Goal: Information Seeking & Learning: Check status

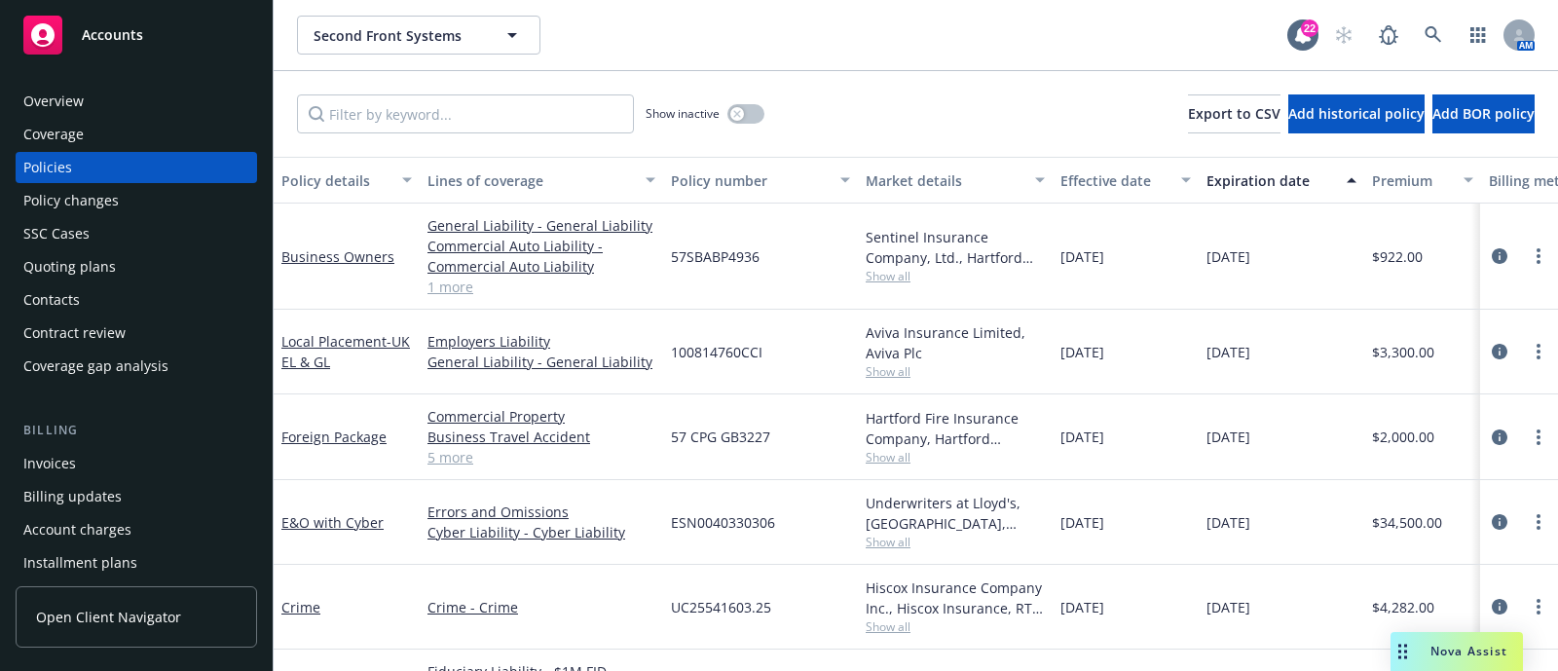
click at [1427, 32] on icon at bounding box center [1433, 34] width 17 height 17
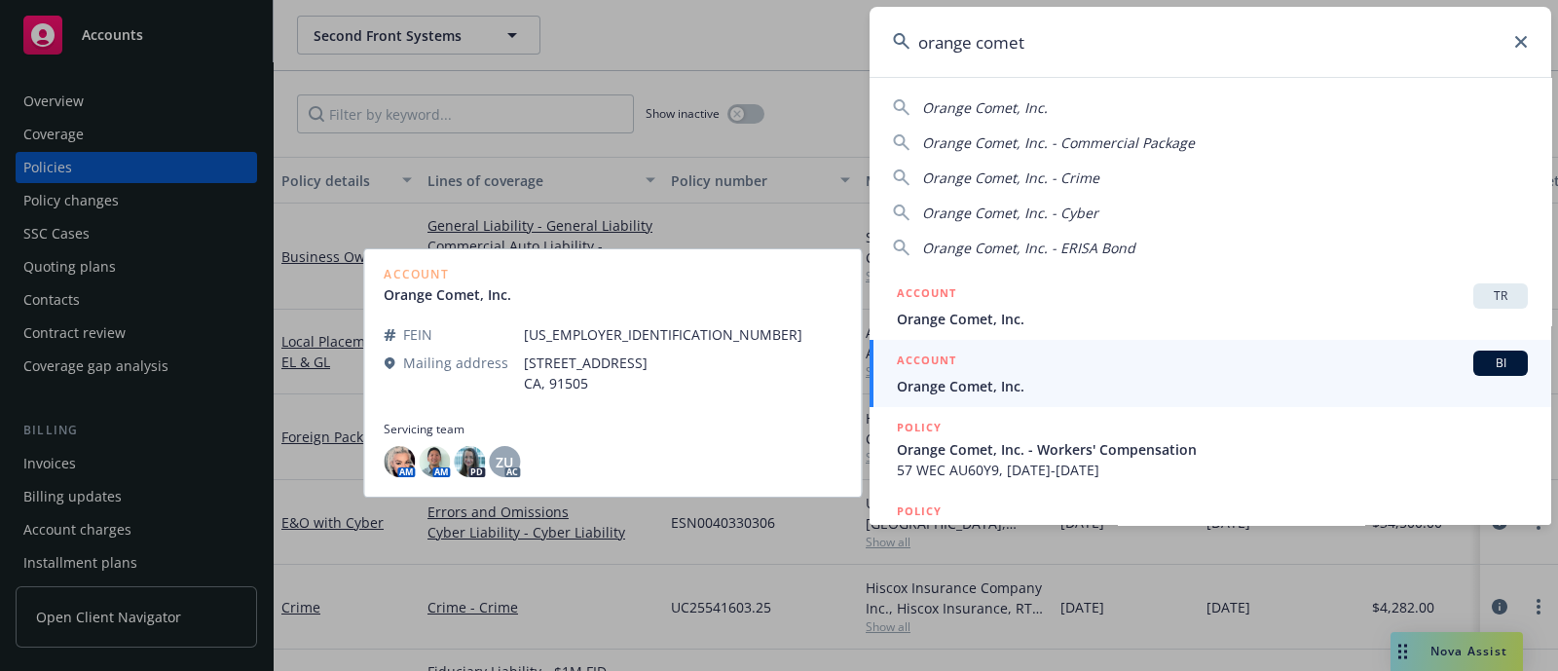
type input "orange comet"
click at [1040, 355] on div "ACCOUNT BI" at bounding box center [1212, 363] width 631 height 25
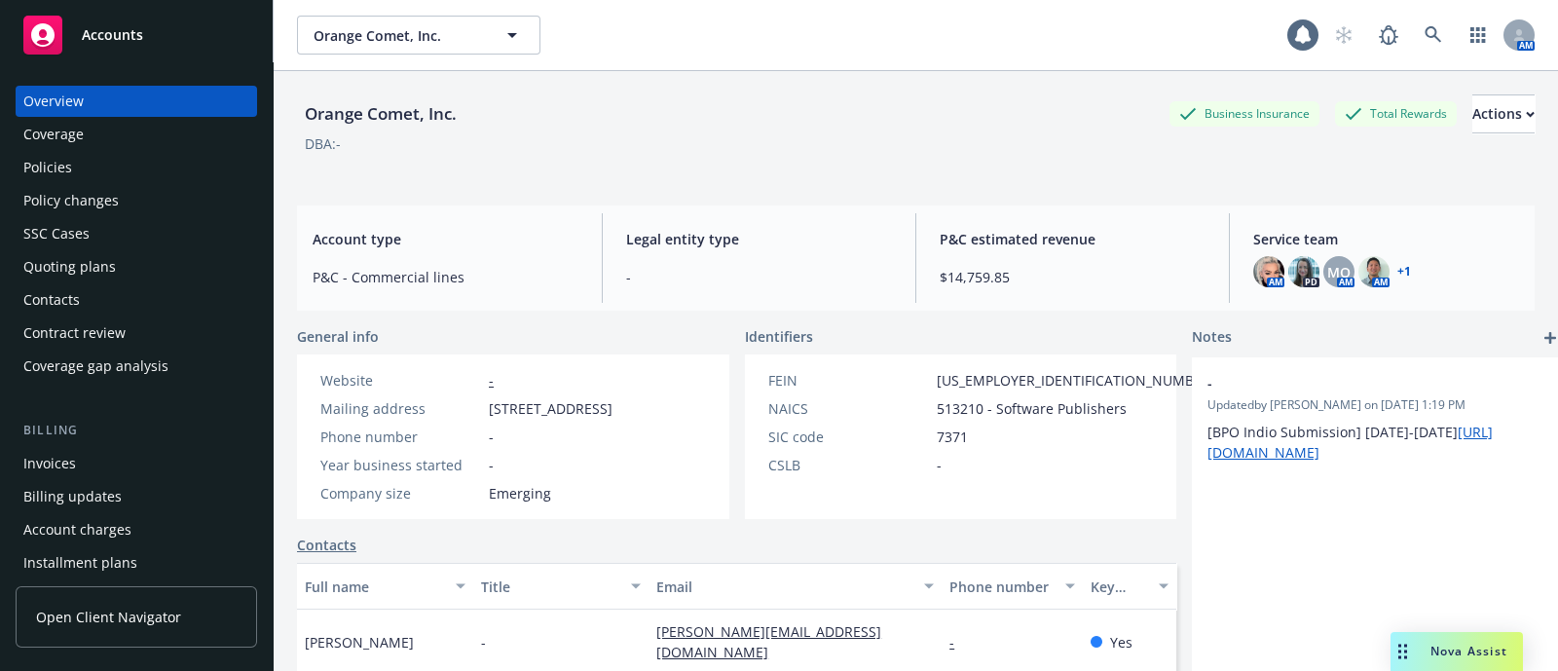
click at [55, 167] on div "Policies" at bounding box center [47, 167] width 49 height 31
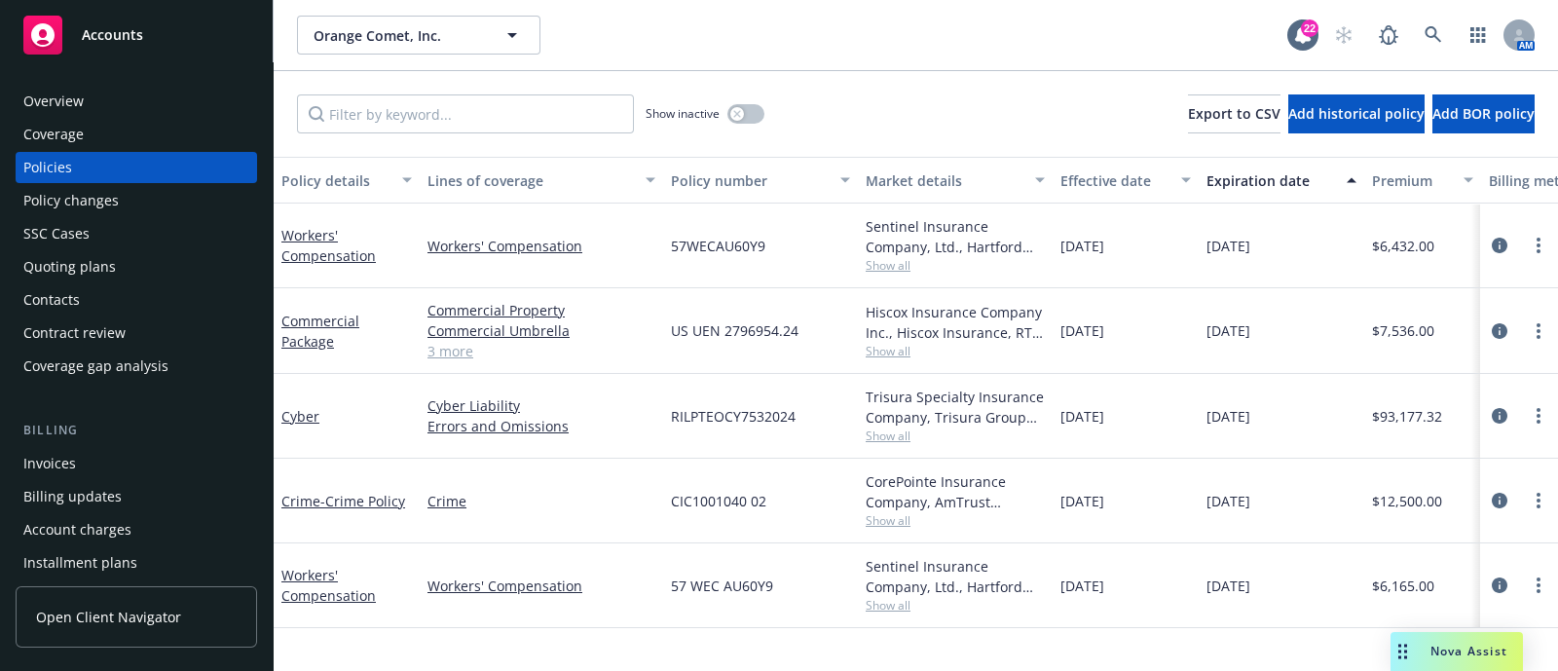
click at [71, 195] on div "Policy changes" at bounding box center [70, 200] width 95 height 31
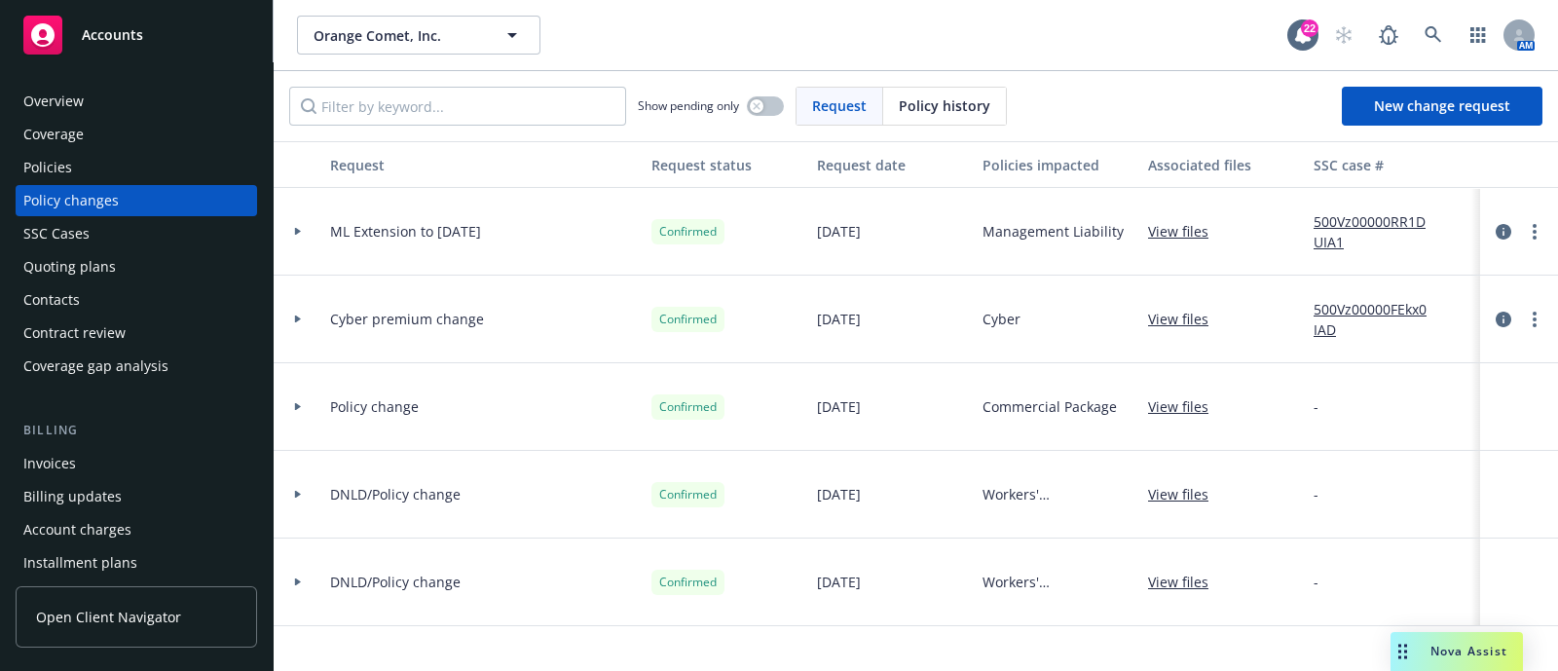
click at [1453, 29] on div "AM" at bounding box center [1430, 35] width 210 height 39
click at [1445, 29] on link at bounding box center [1433, 35] width 39 height 39
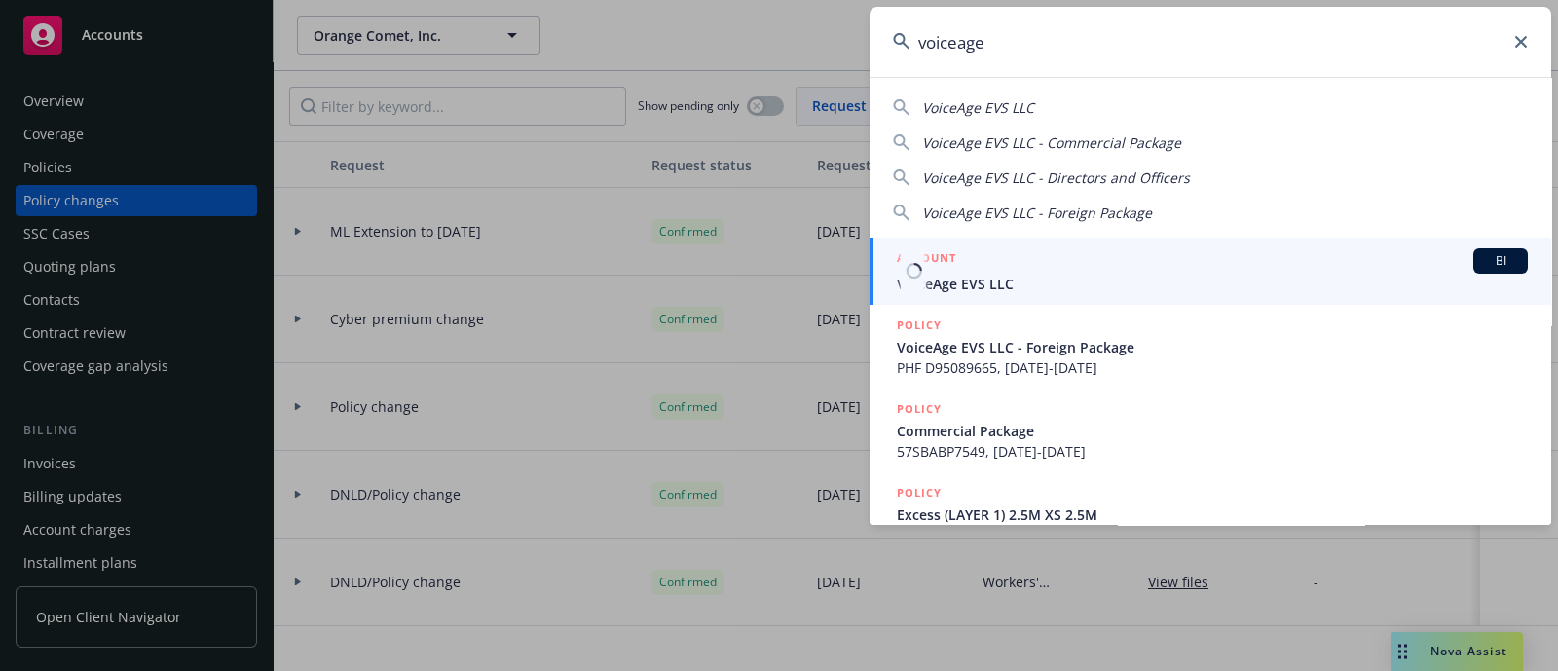
type input "voiceage"
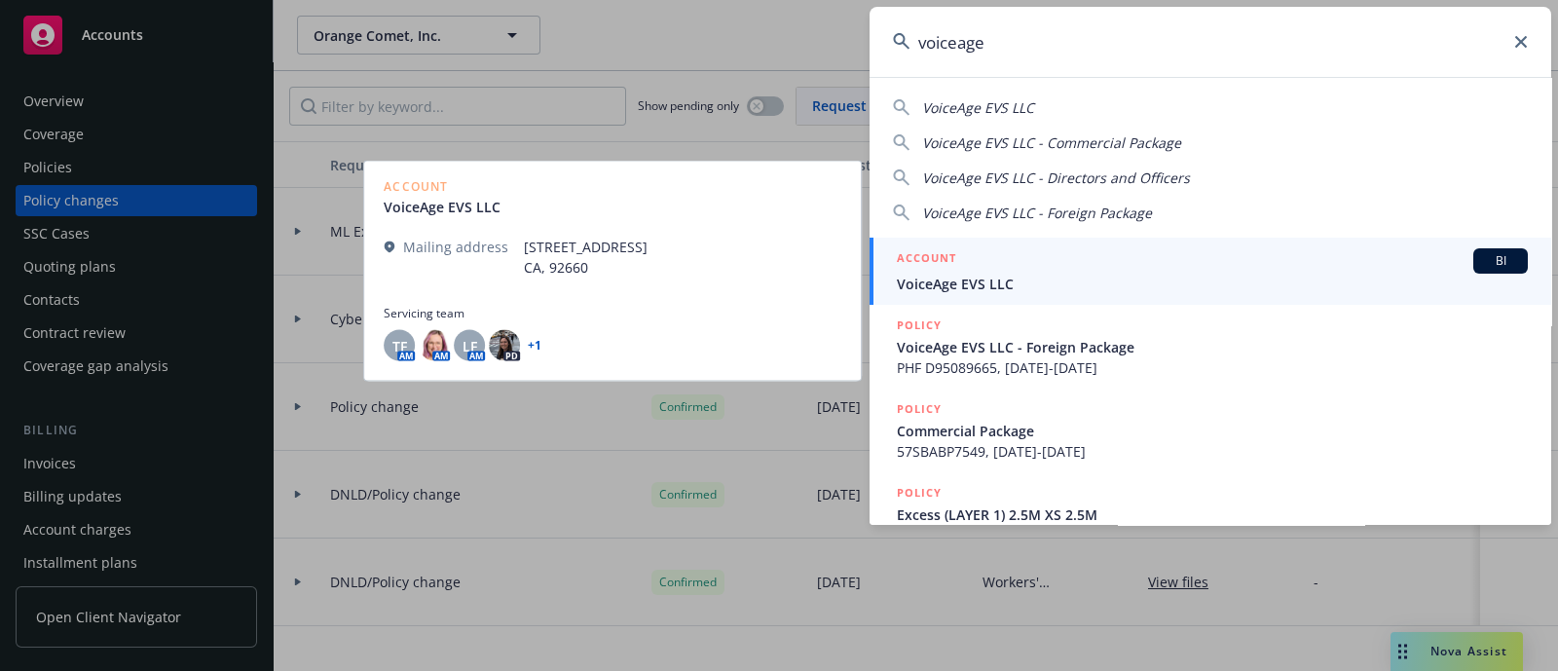
click at [1178, 269] on div "ACCOUNT BI" at bounding box center [1212, 260] width 631 height 25
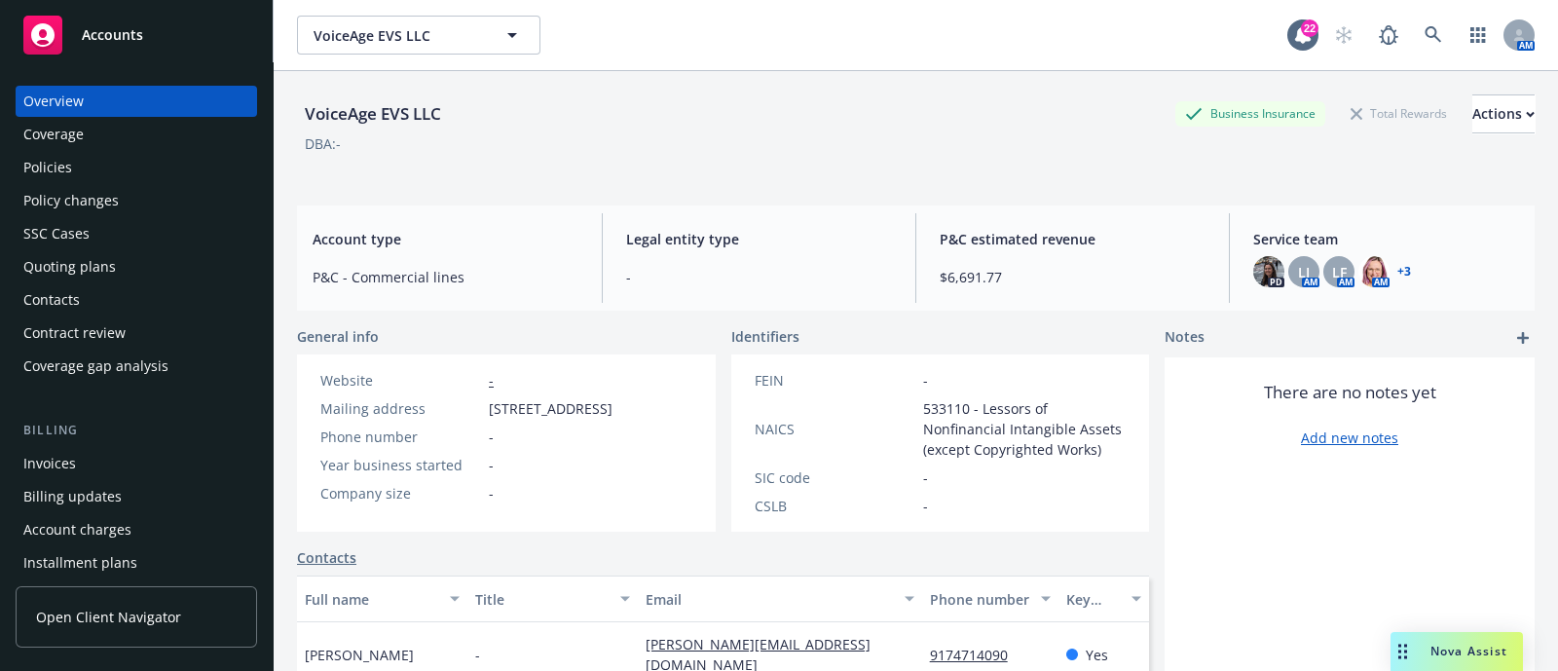
click at [38, 177] on div "Policies" at bounding box center [47, 167] width 49 height 31
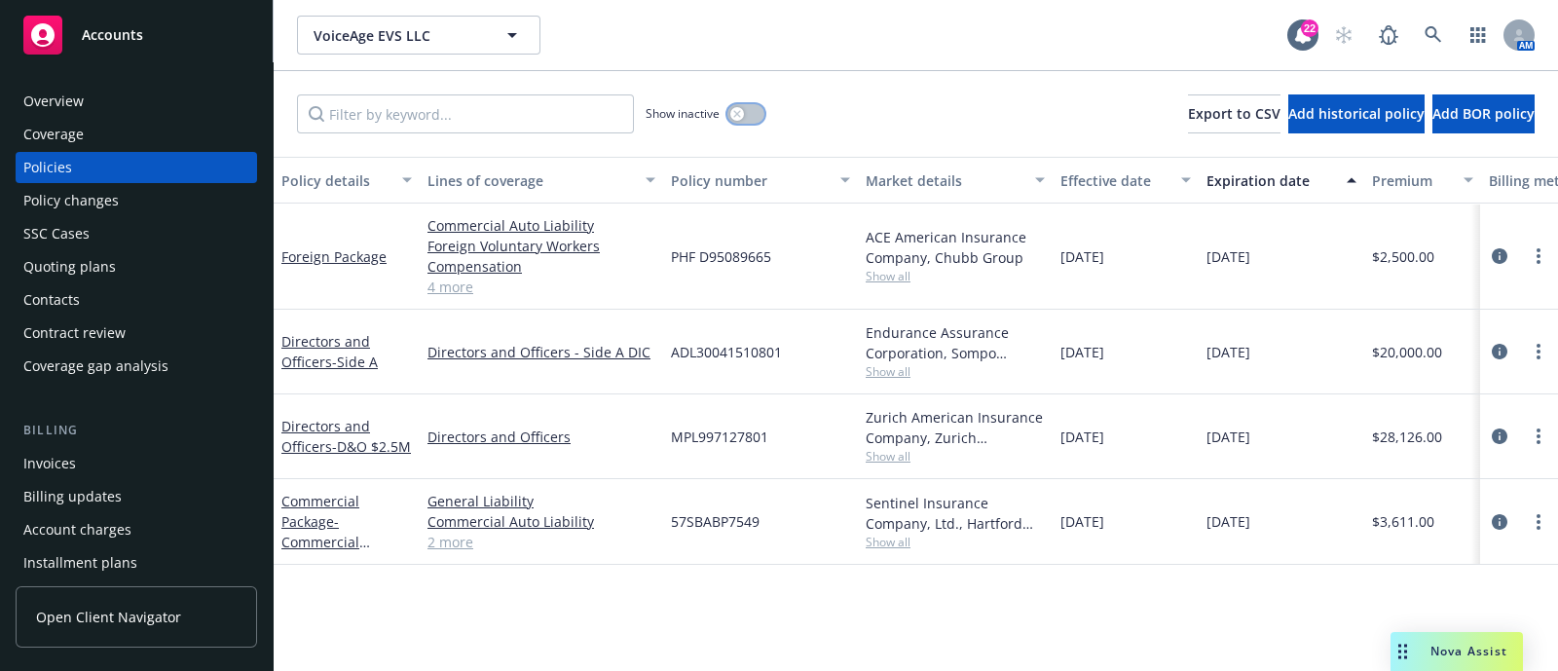
click at [748, 114] on button "button" at bounding box center [746, 113] width 37 height 19
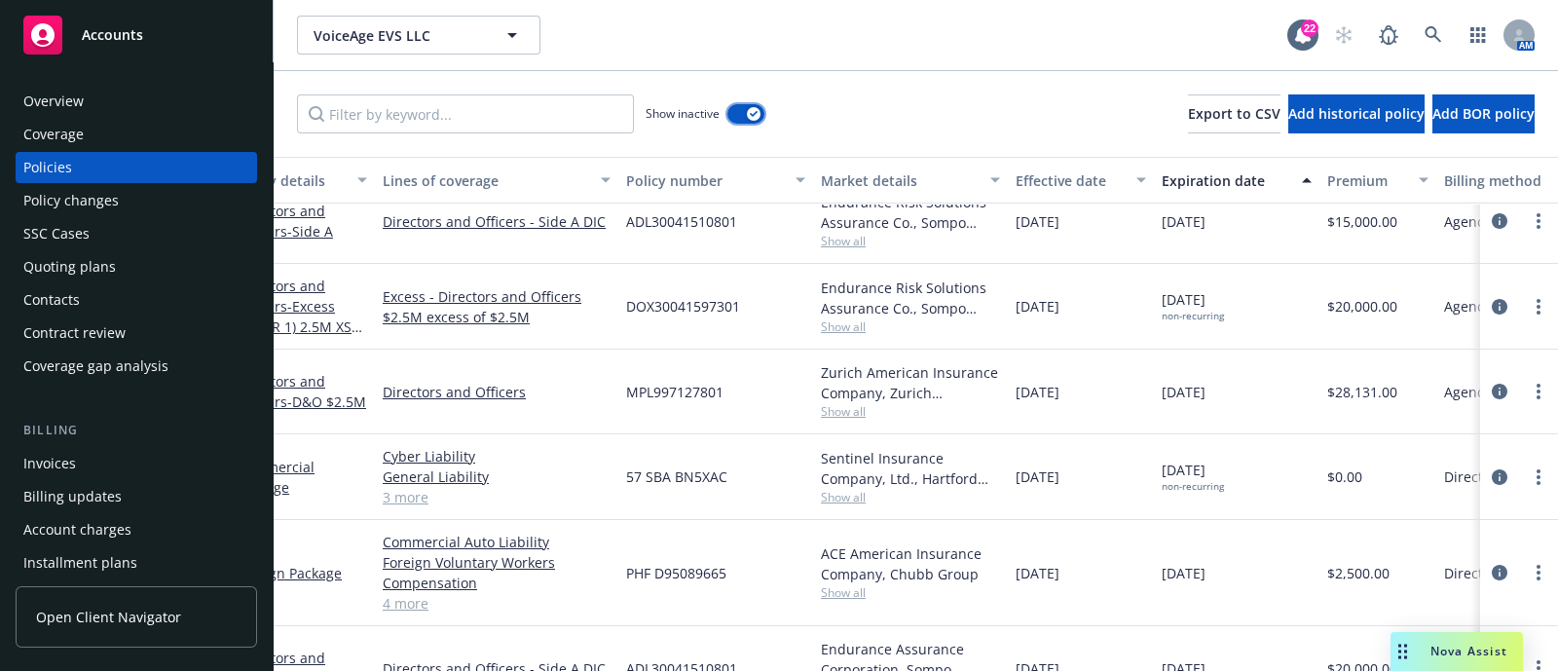
scroll to position [1123, 0]
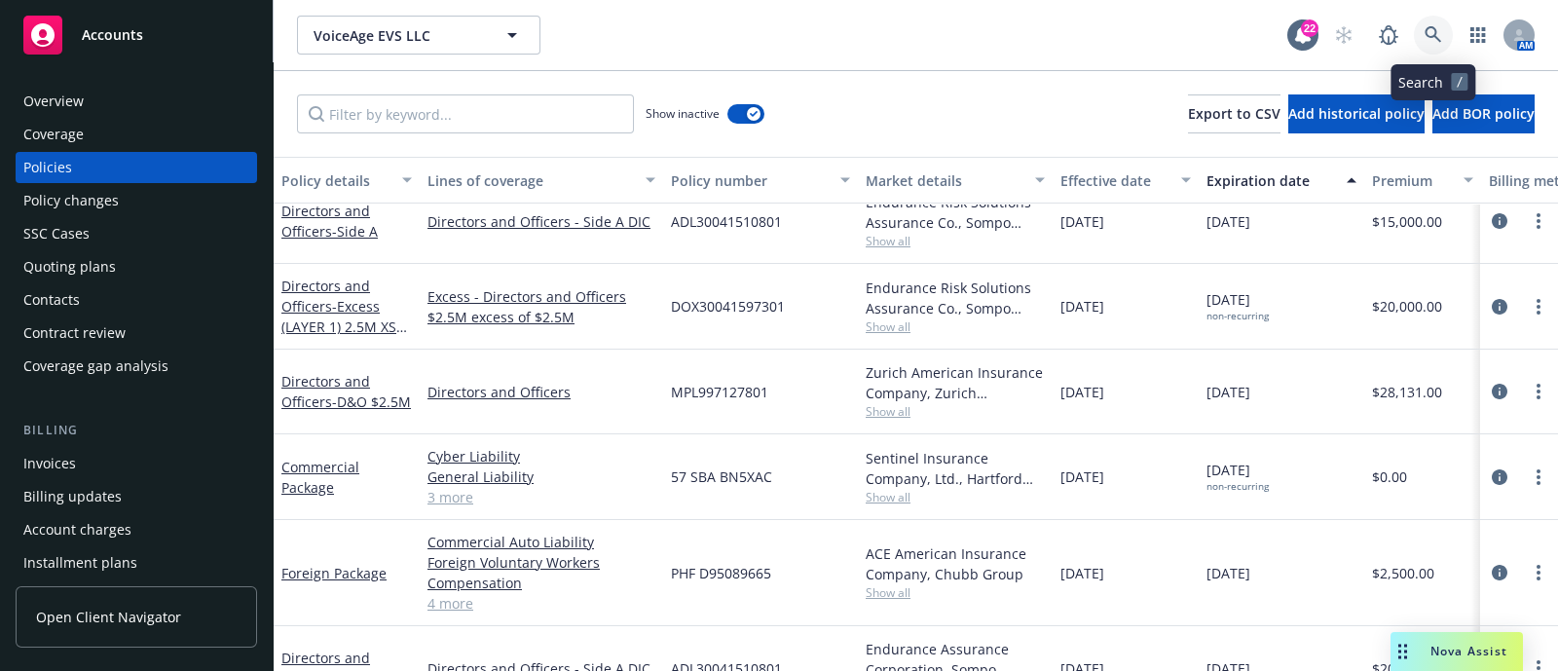
click at [1433, 30] on icon at bounding box center [1434, 35] width 18 height 18
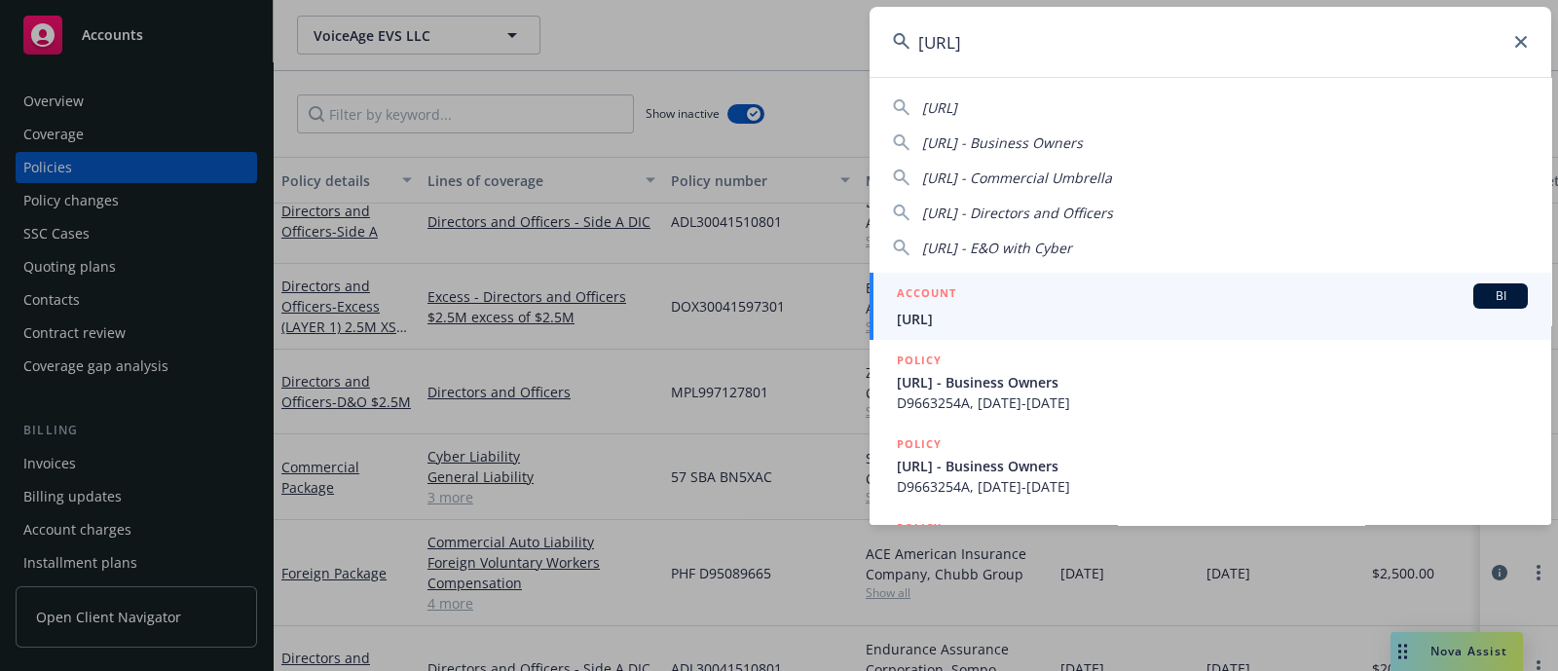
type input "[URL]"
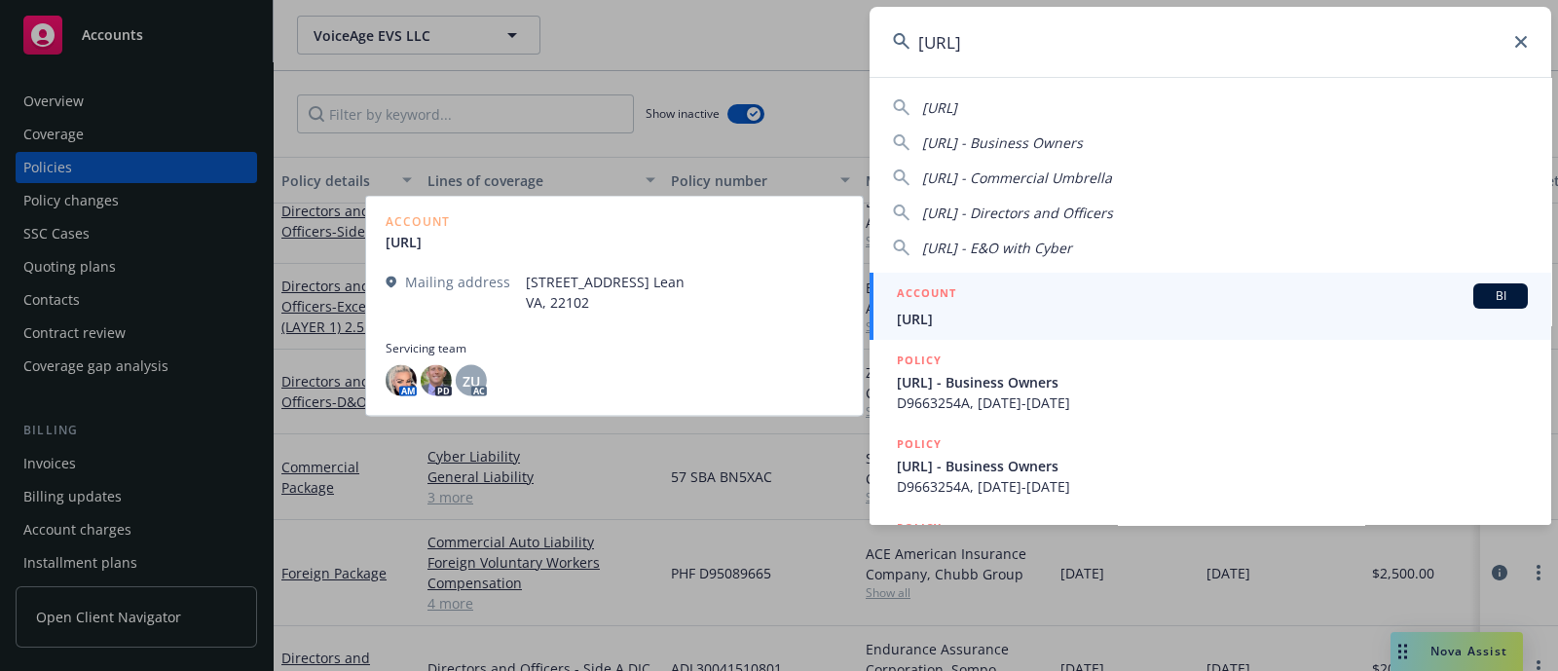
click at [1020, 309] on span "[URL]" at bounding box center [1212, 319] width 631 height 20
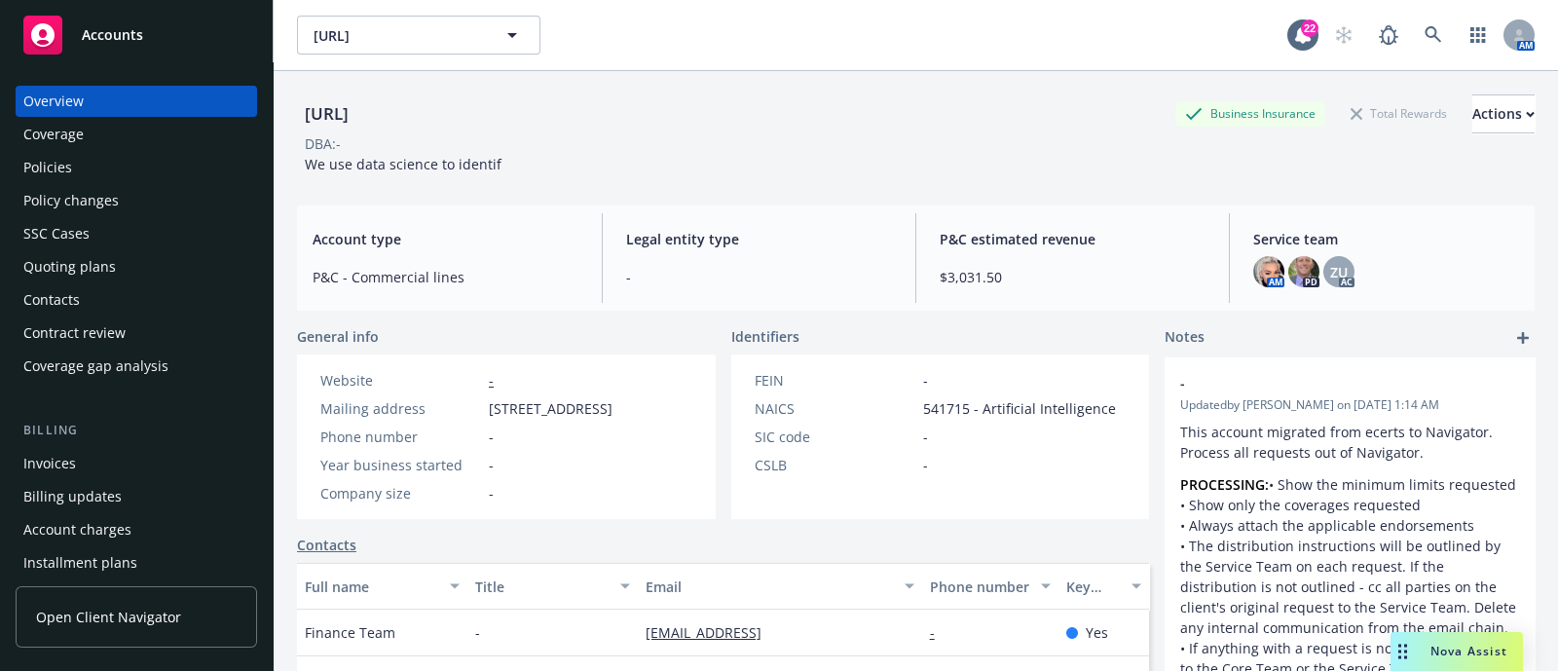
click at [70, 155] on div "Policies" at bounding box center [47, 167] width 49 height 31
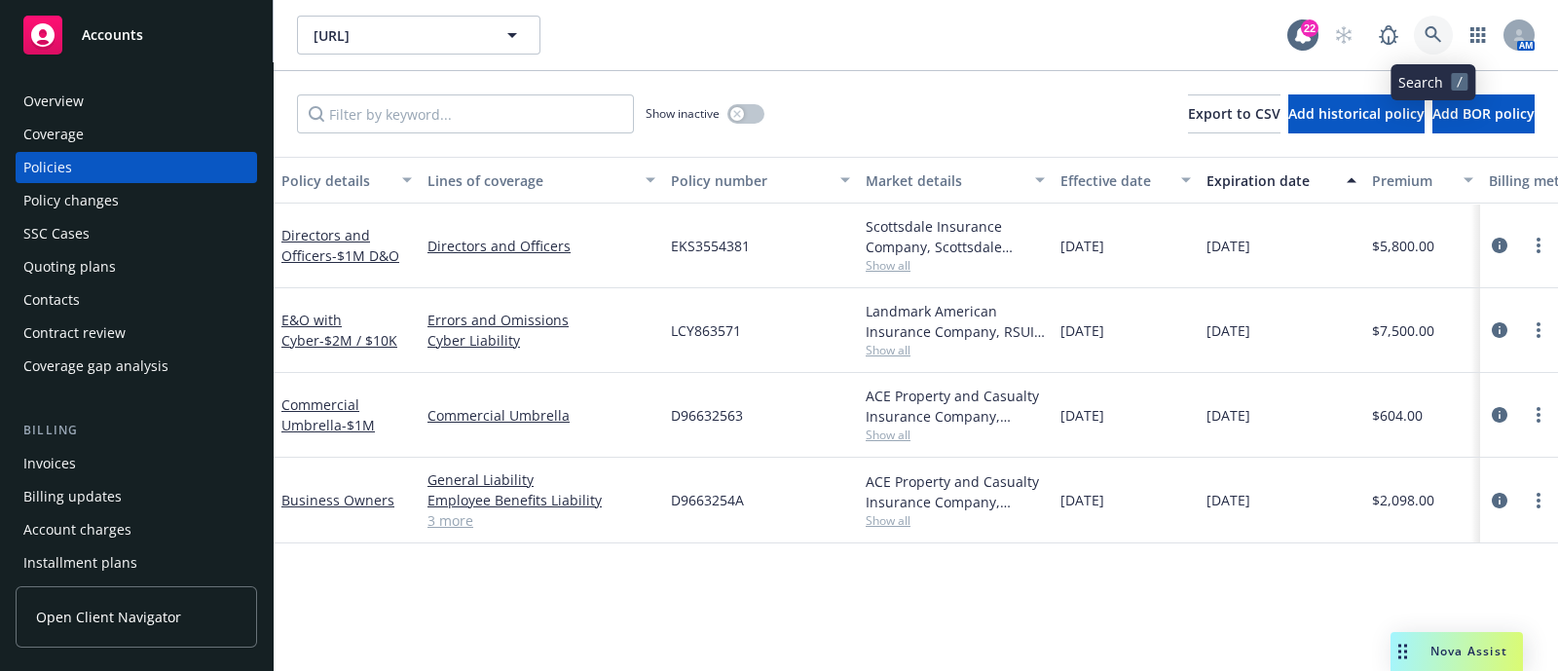
click at [1435, 26] on icon at bounding box center [1434, 35] width 18 height 18
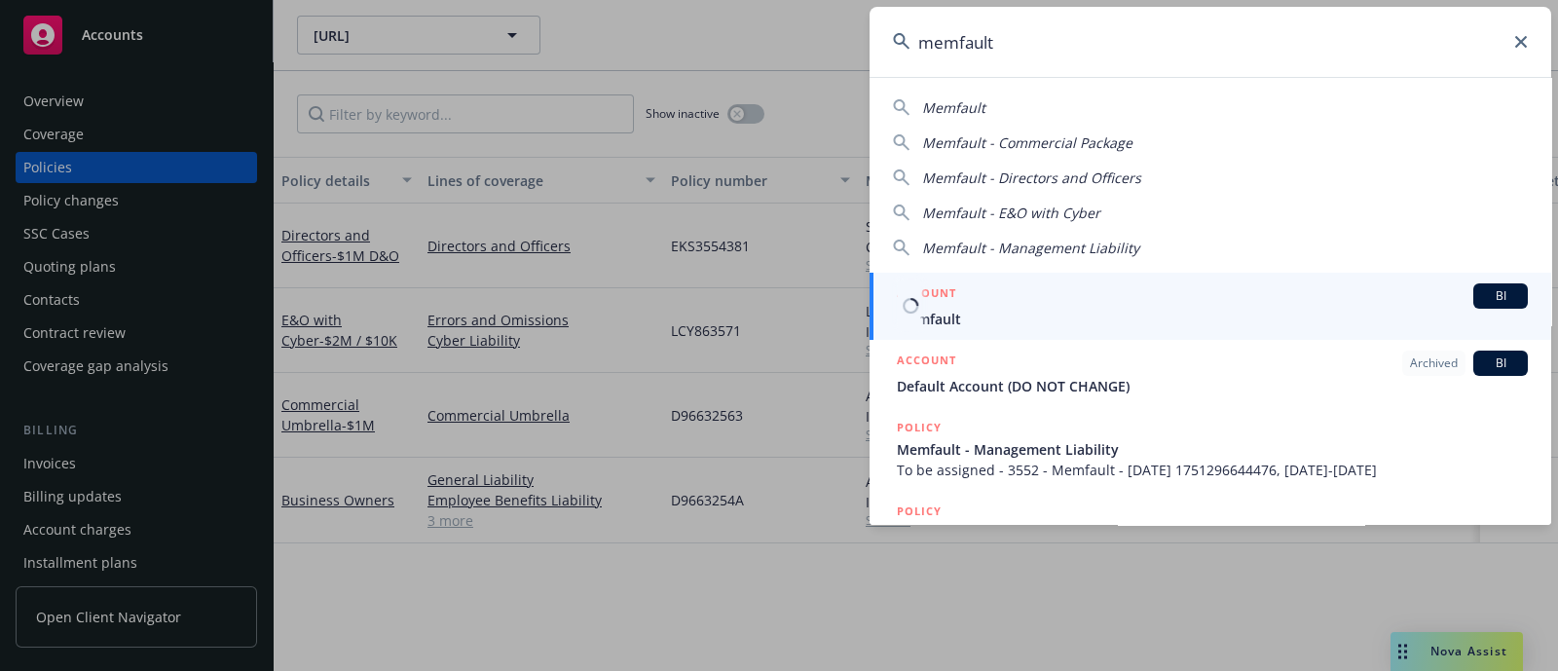
type input "memfault"
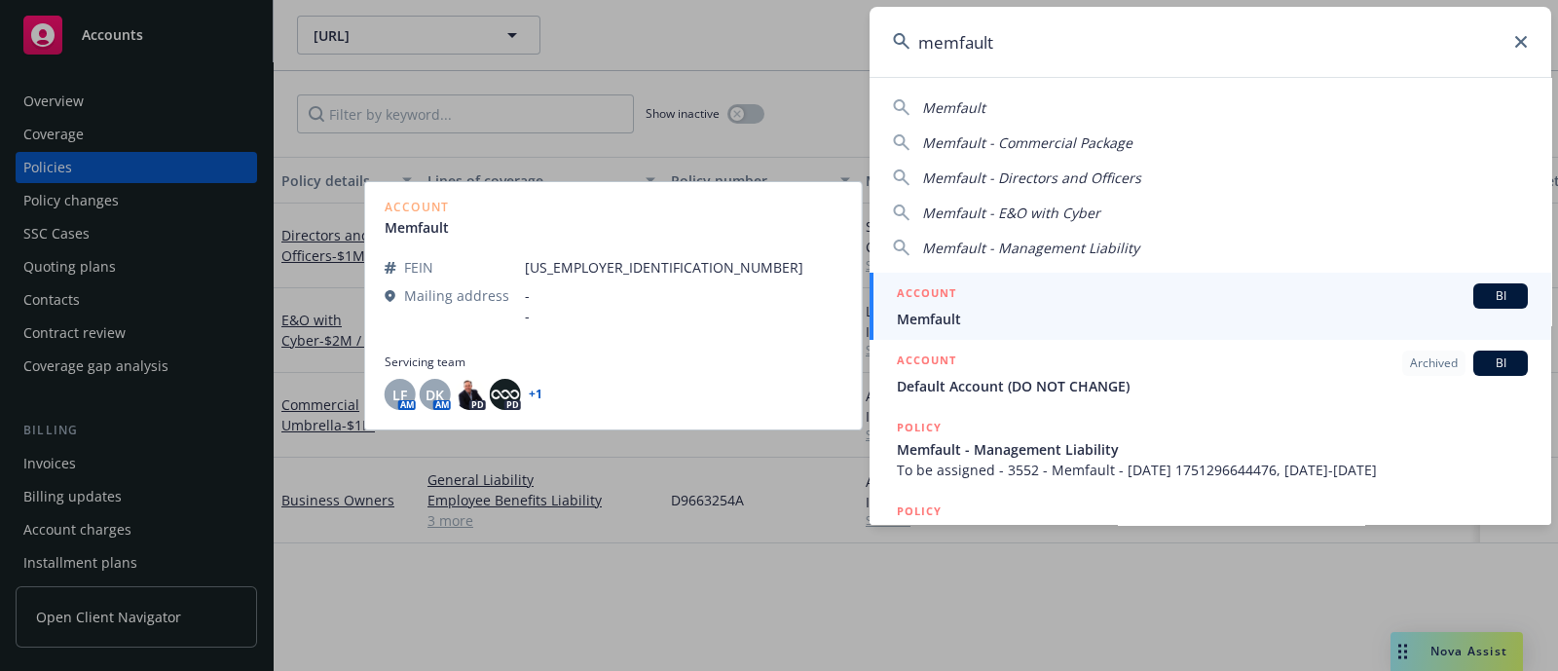
click at [1008, 291] on div "ACCOUNT BI" at bounding box center [1212, 295] width 631 height 25
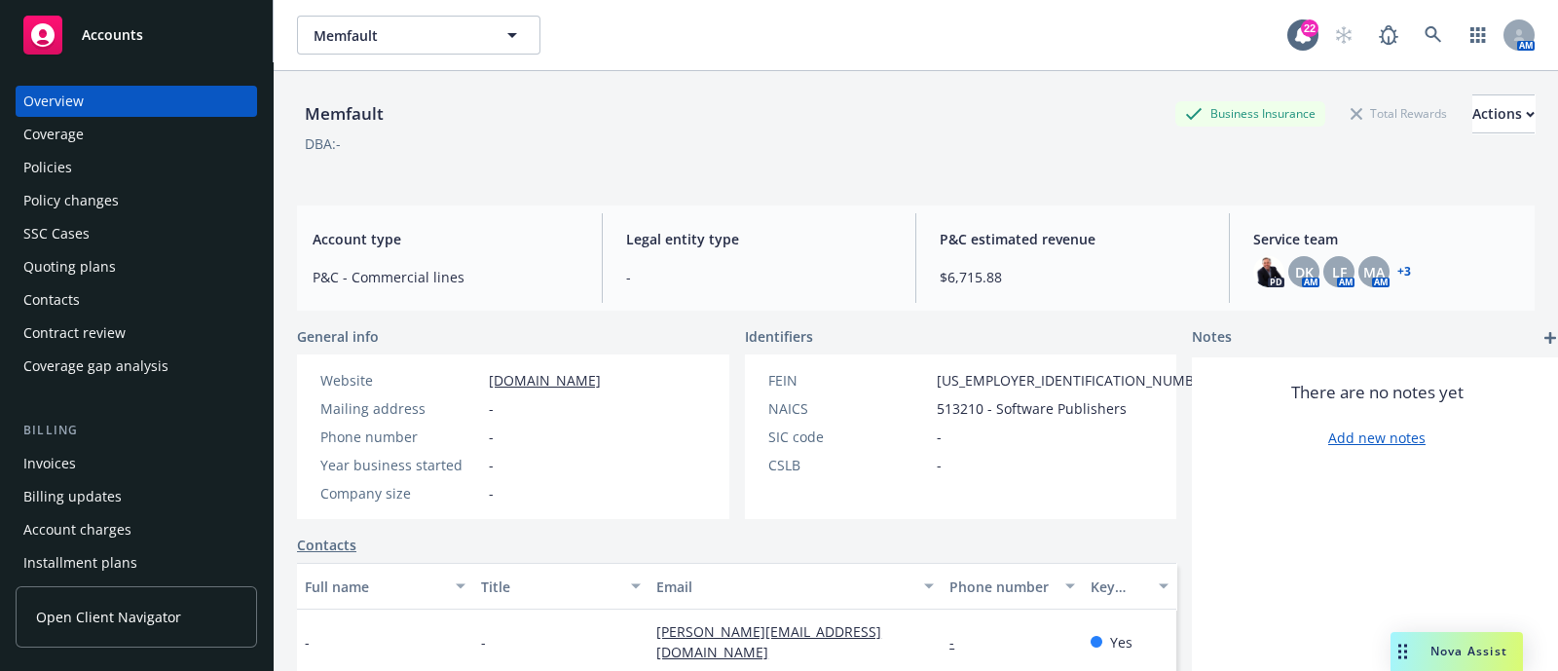
click at [117, 163] on div "Policies" at bounding box center [136, 167] width 226 height 31
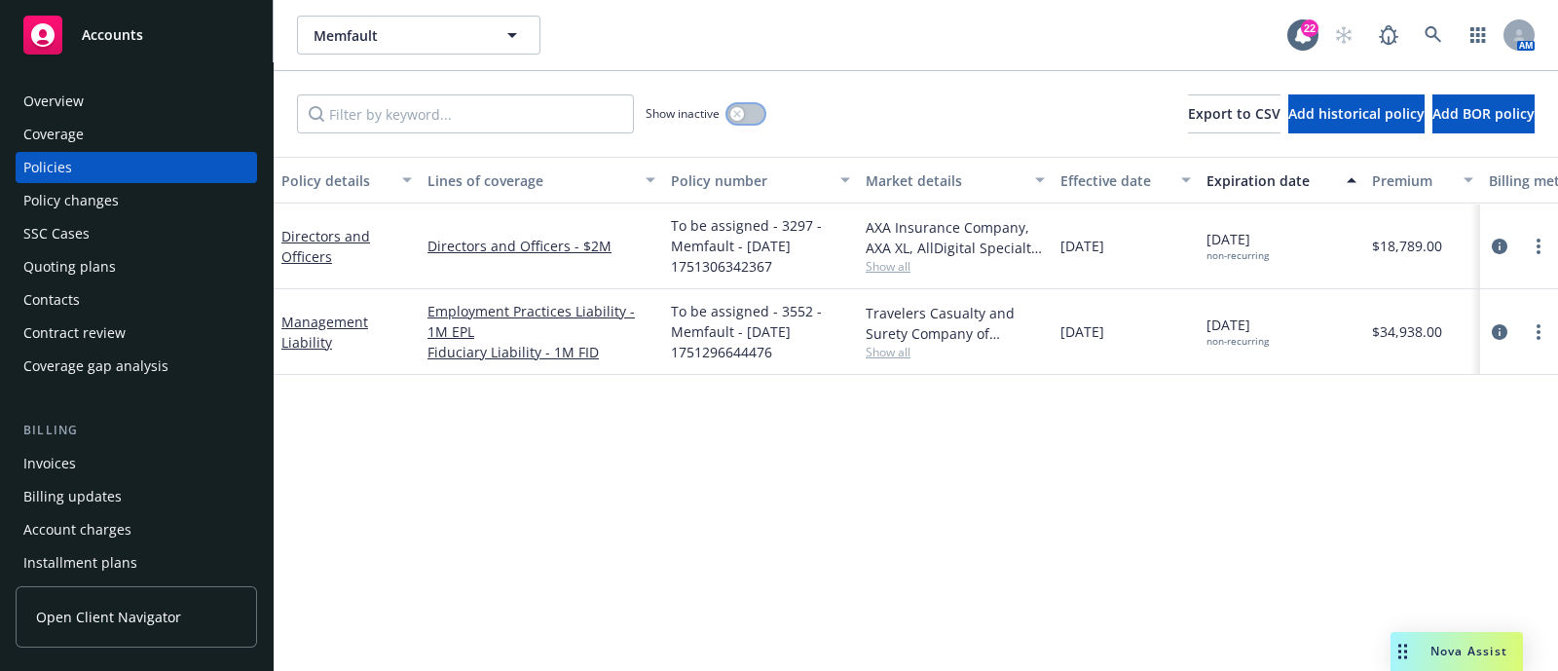
click at [752, 123] on button "button" at bounding box center [746, 113] width 37 height 19
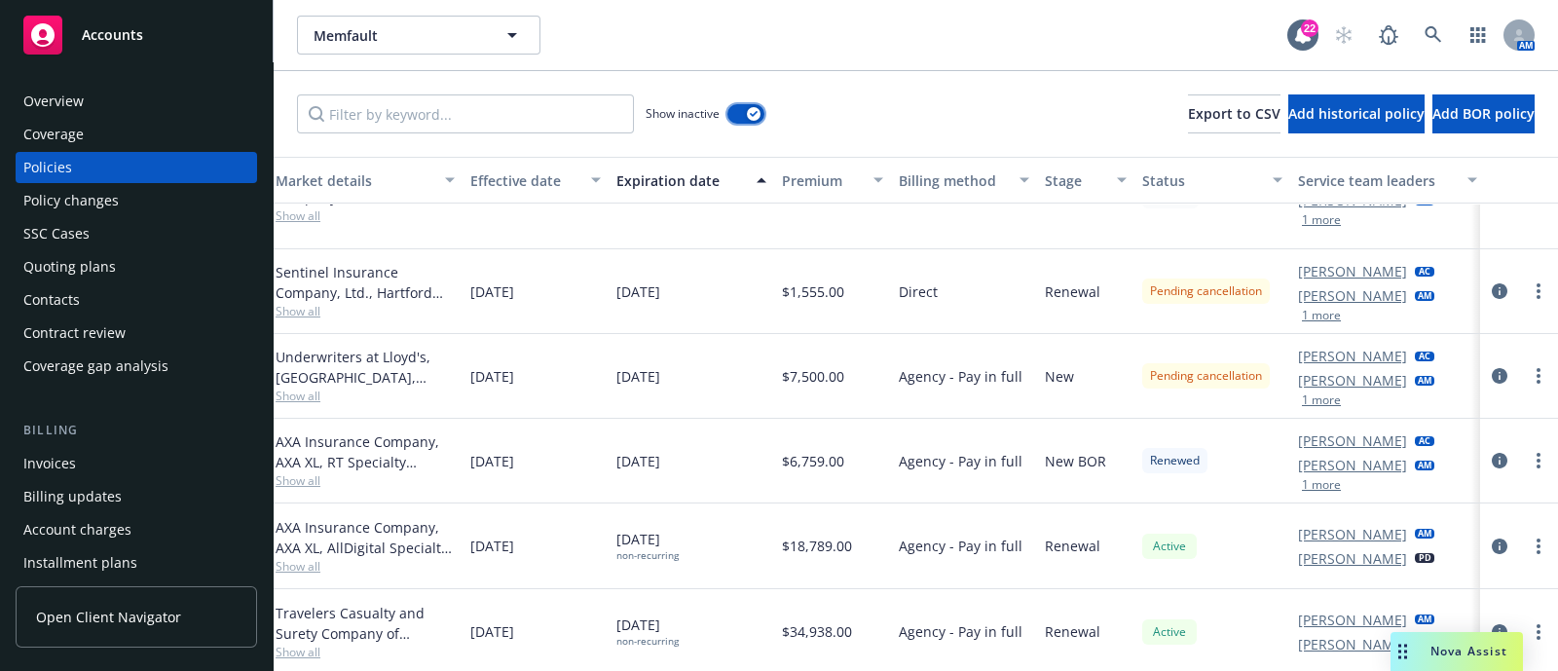
scroll to position [457, 614]
click at [1489, 280] on link "circleInformation" at bounding box center [1499, 291] width 23 height 23
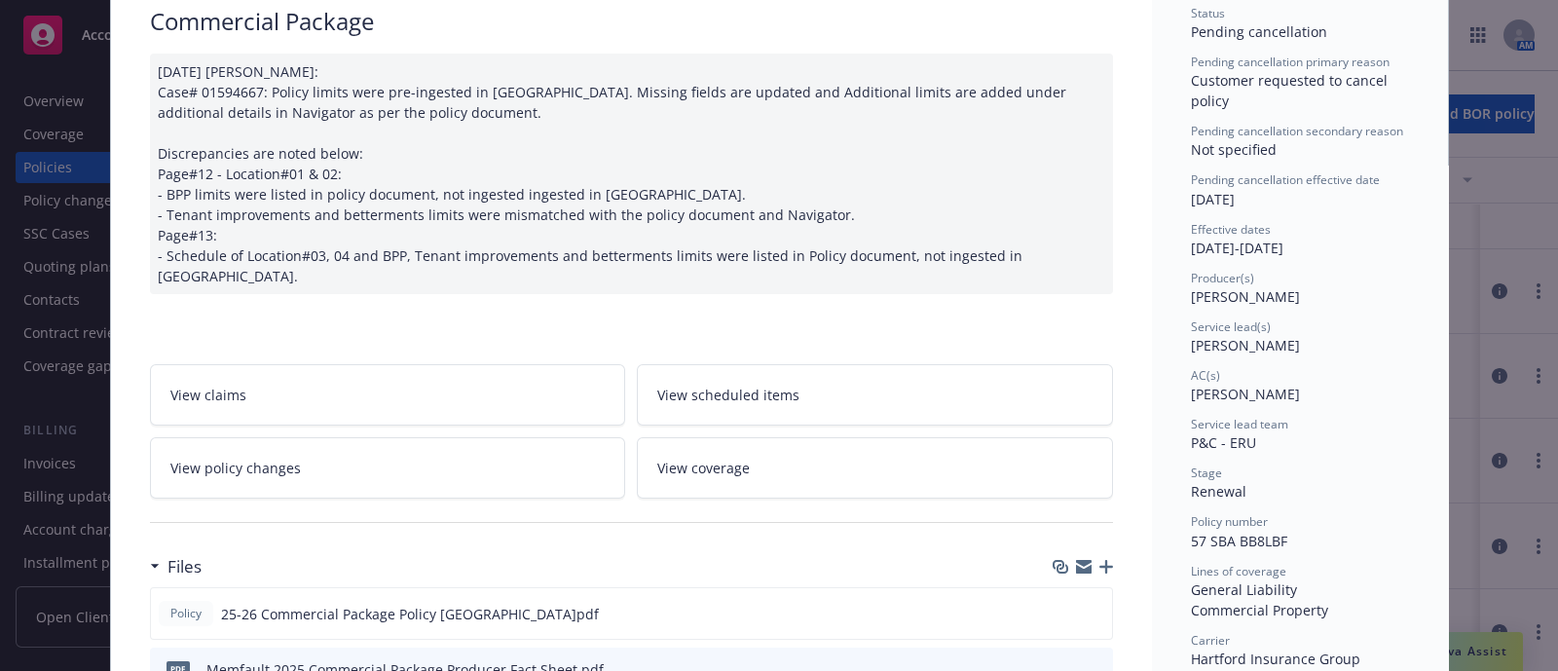
scroll to position [4, 0]
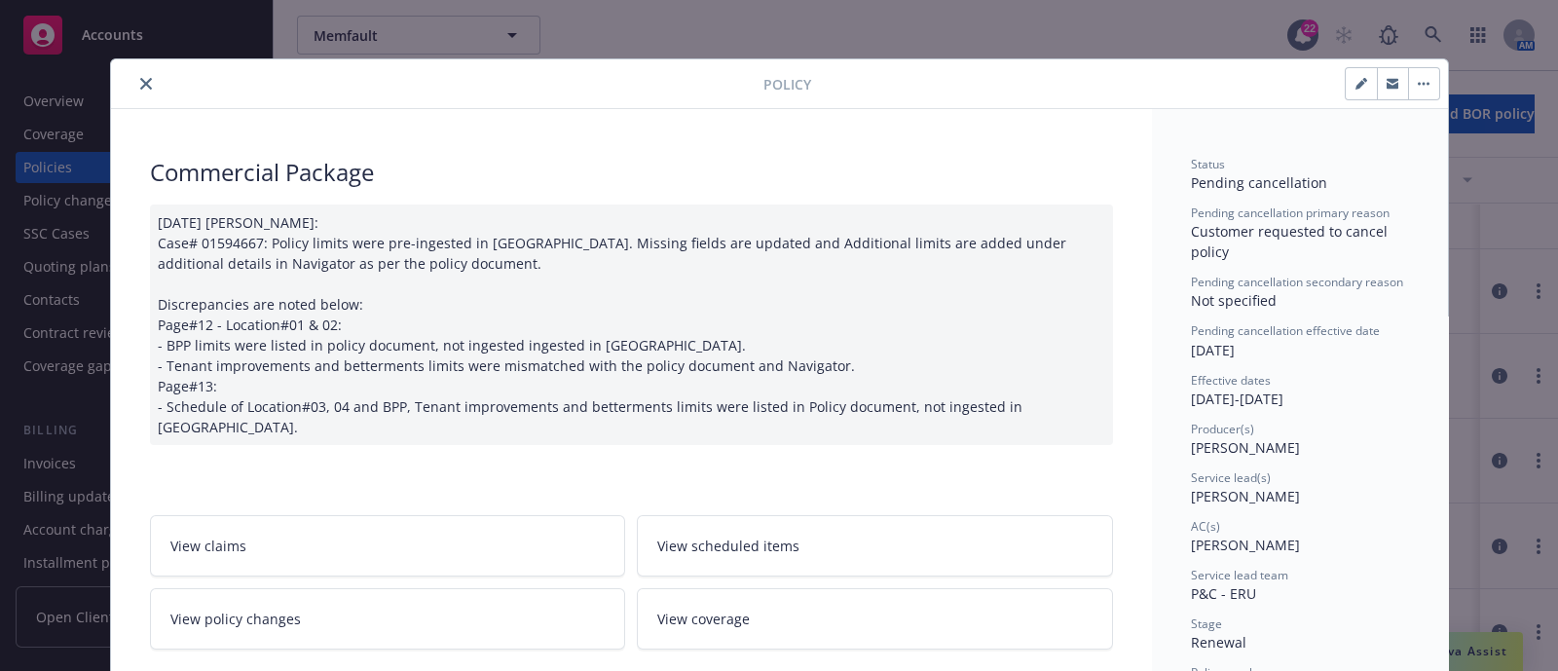
click at [140, 86] on icon "close" at bounding box center [146, 84] width 12 height 12
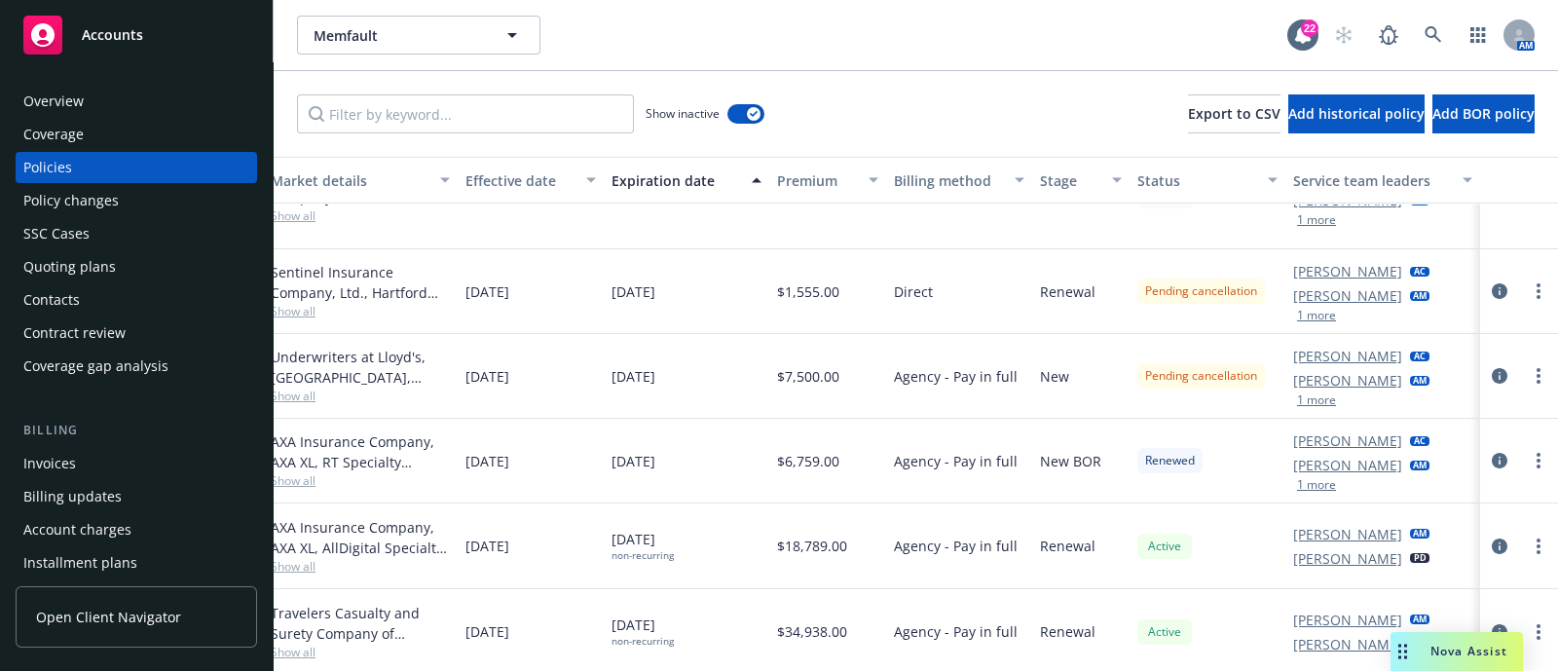
click at [150, 216] on div "Overview Coverage Policies Policy changes SSC Cases Quoting plans Contacts Cont…" at bounding box center [137, 234] width 242 height 296
click at [148, 213] on div "Policy changes" at bounding box center [136, 200] width 226 height 31
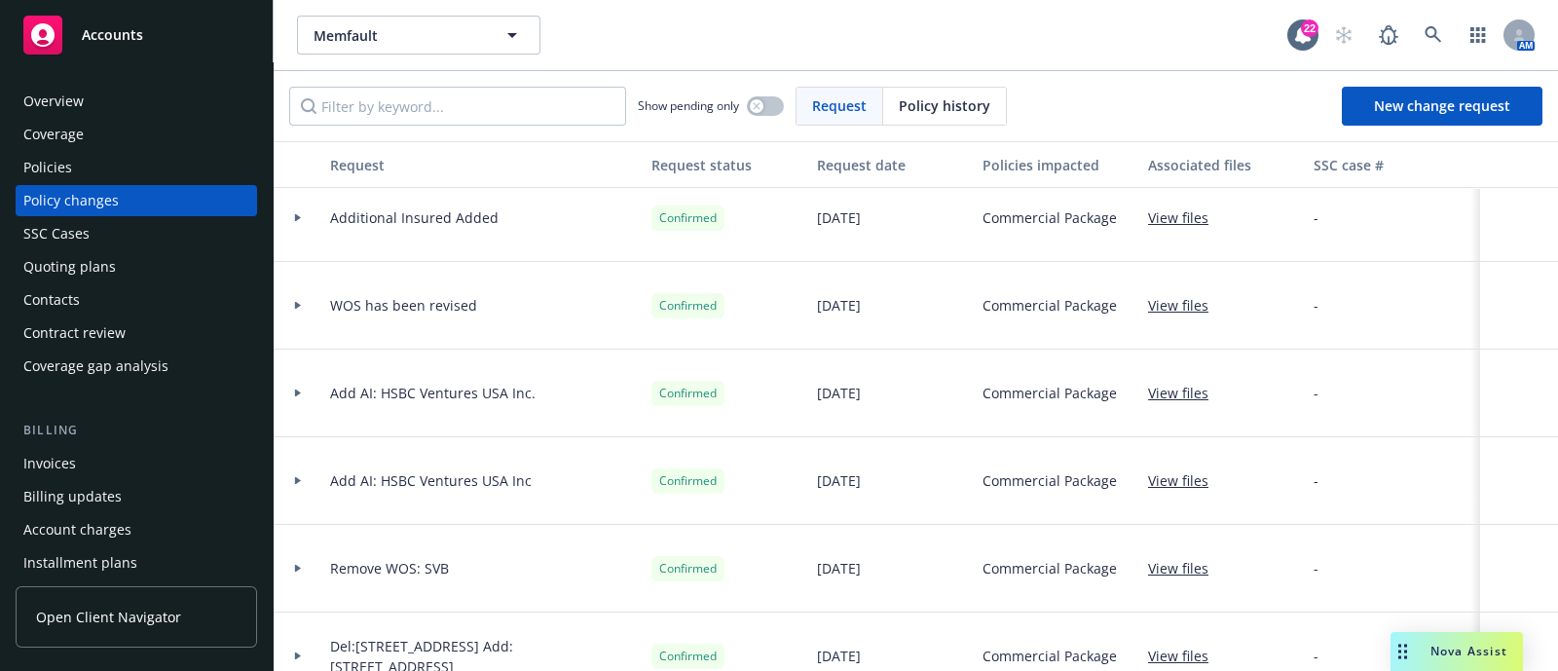
scroll to position [586, 0]
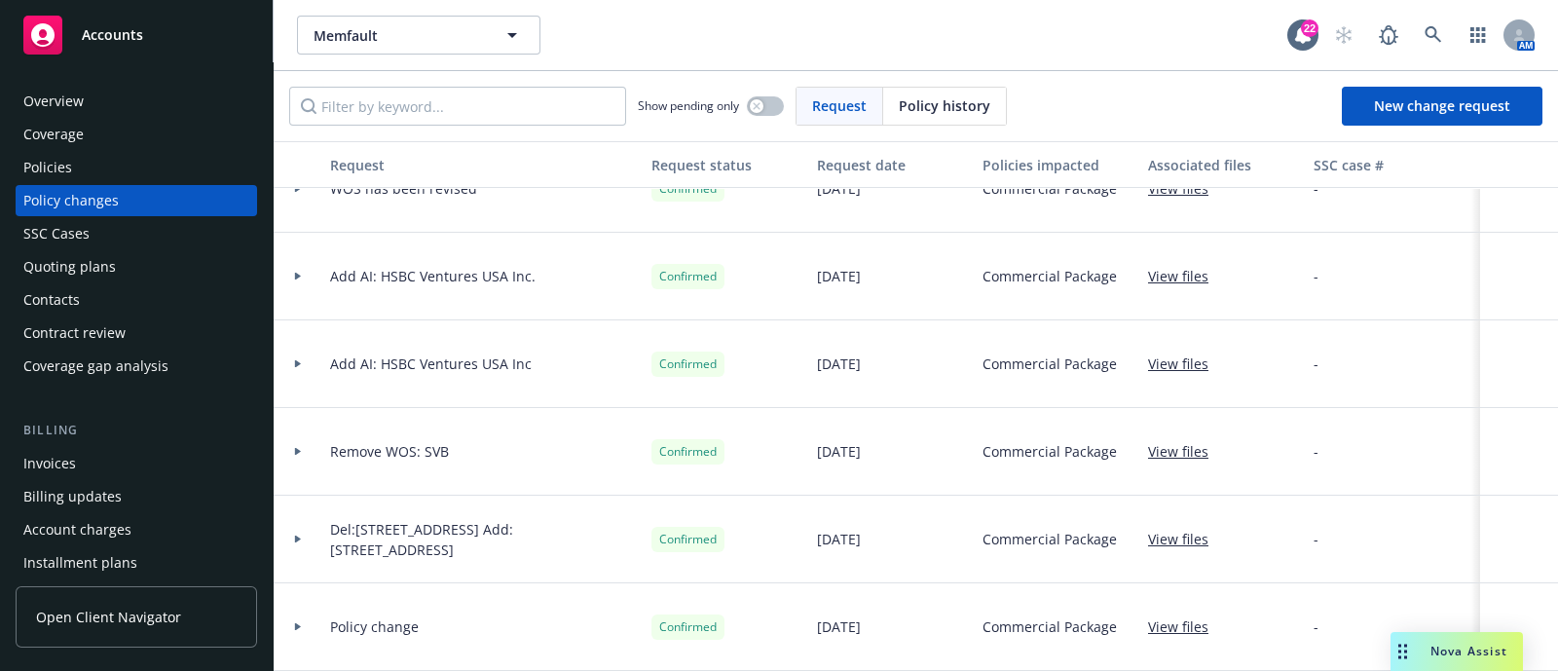
click at [155, 175] on div "Policies" at bounding box center [136, 167] width 226 height 31
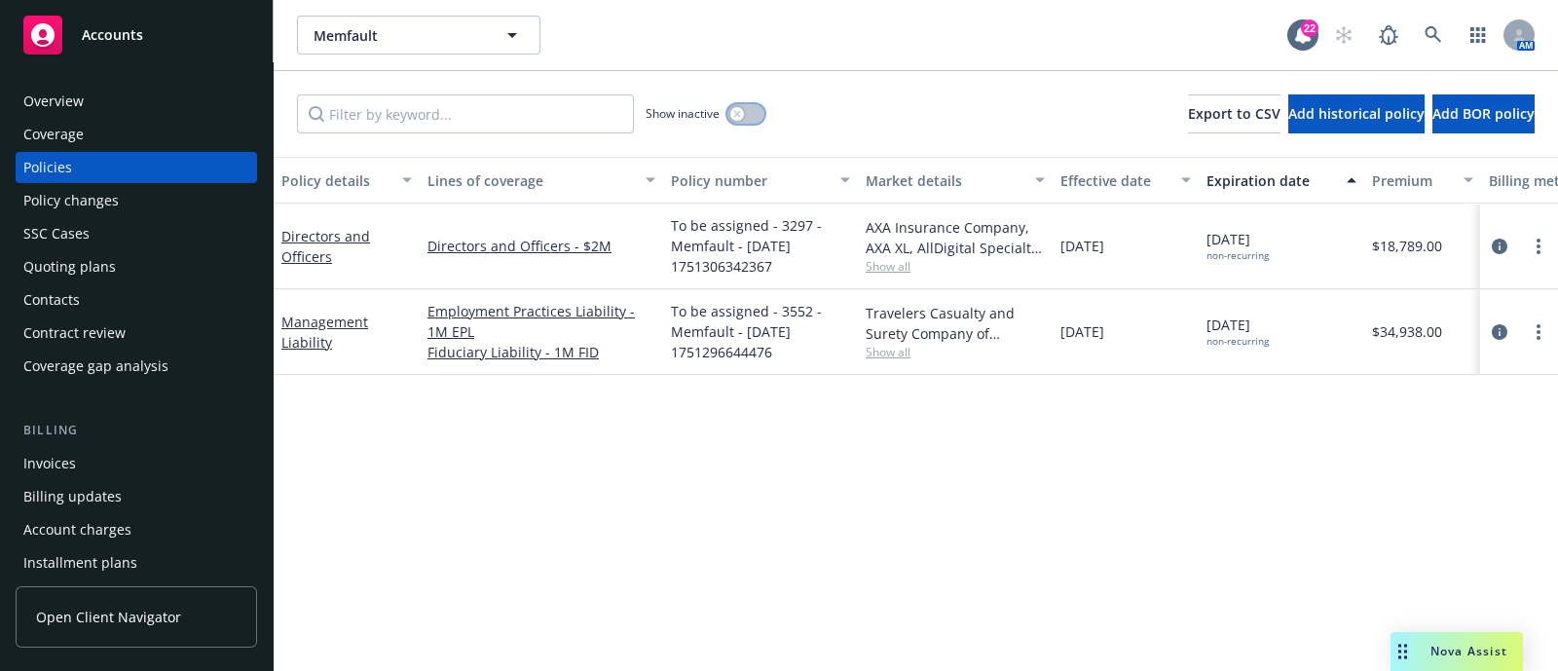
click at [755, 104] on button "button" at bounding box center [746, 113] width 37 height 19
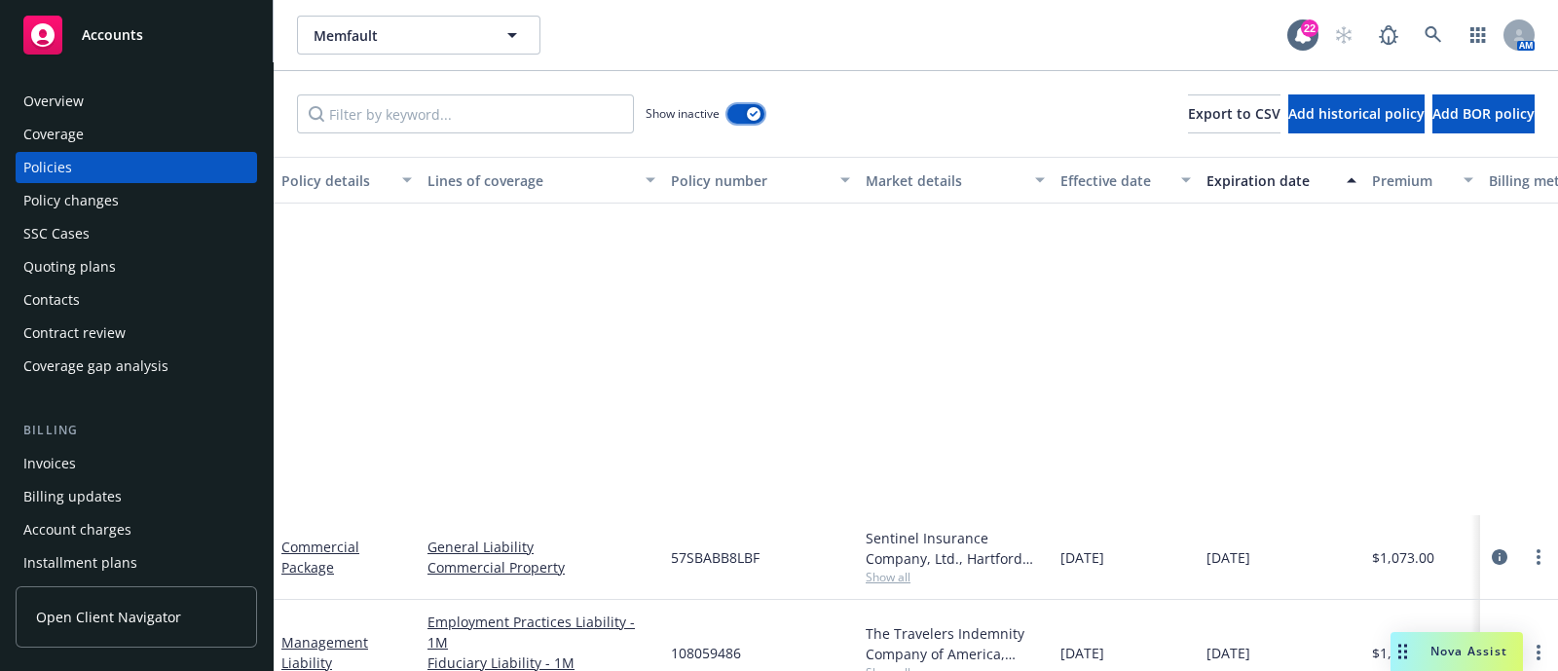
scroll to position [457, 0]
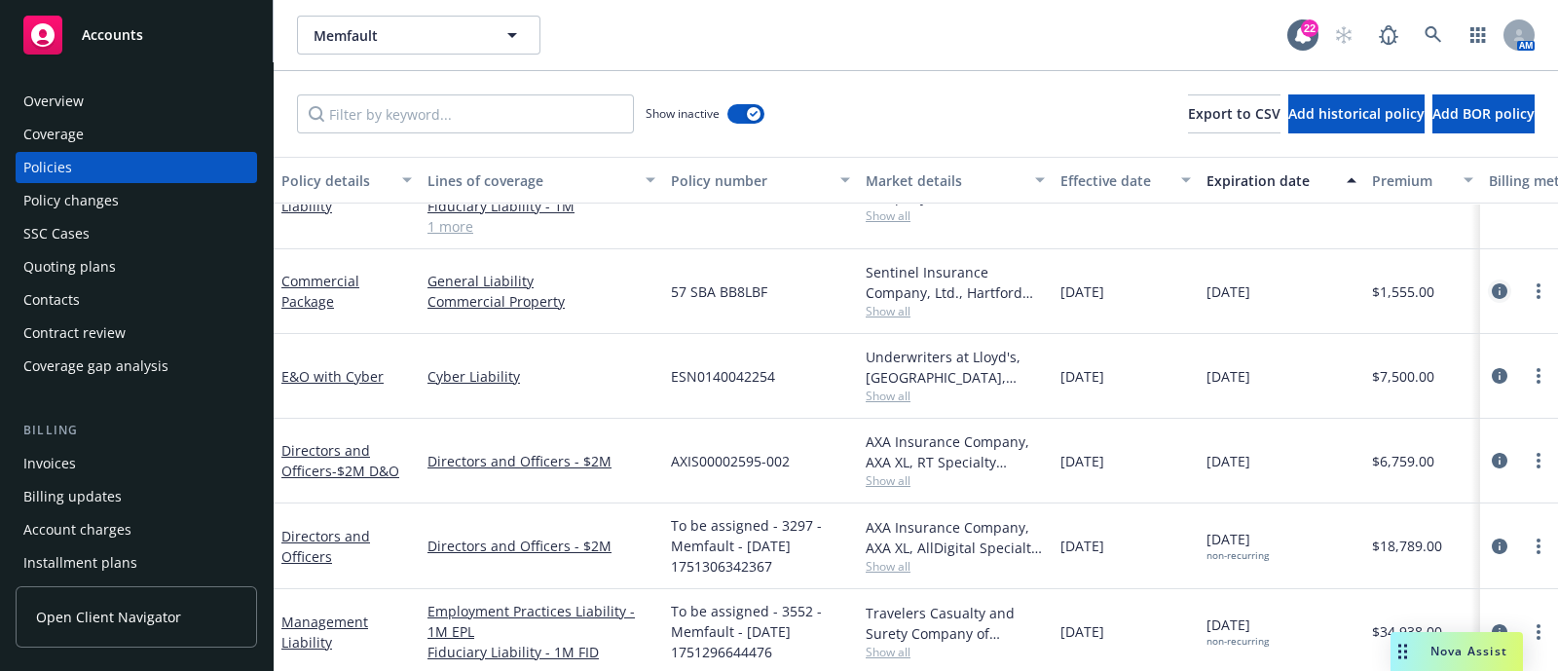
click at [1492, 283] on icon "circleInformation" at bounding box center [1500, 291] width 16 height 16
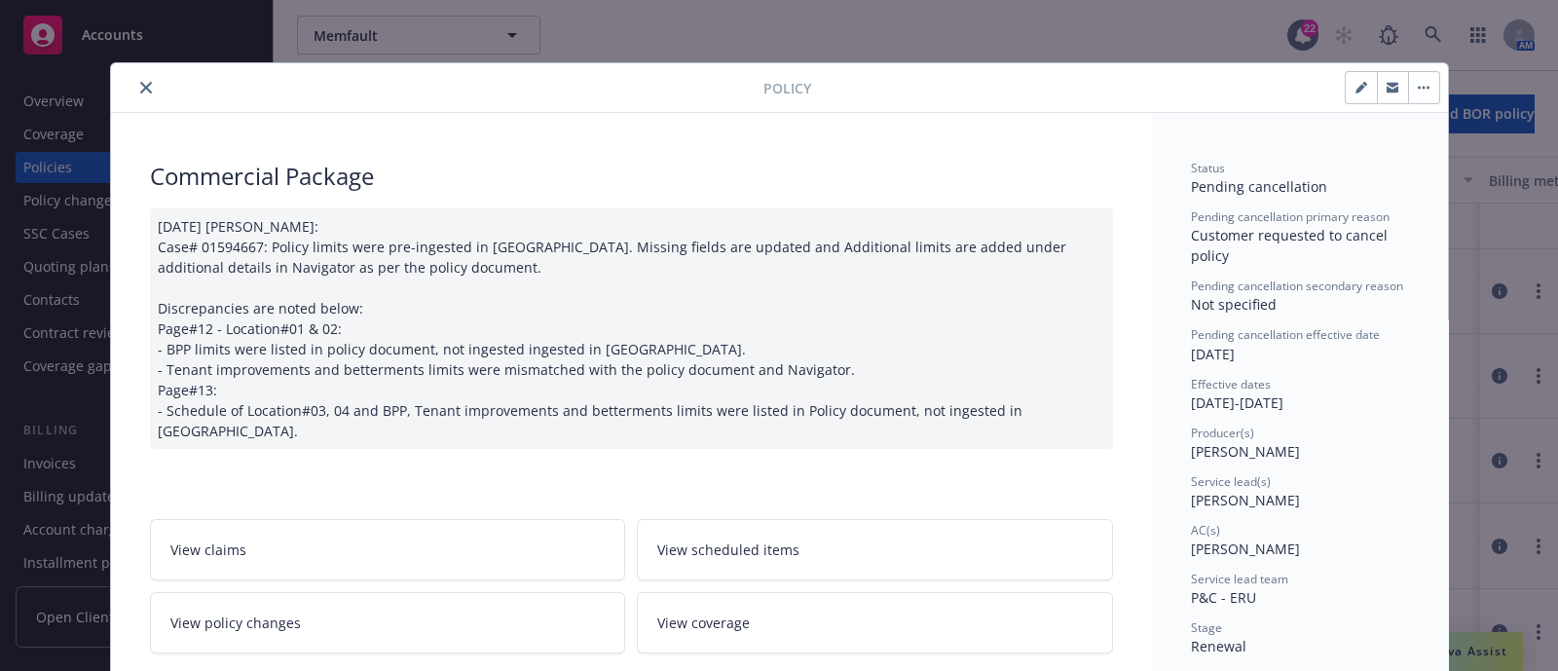
scroll to position [57, 0]
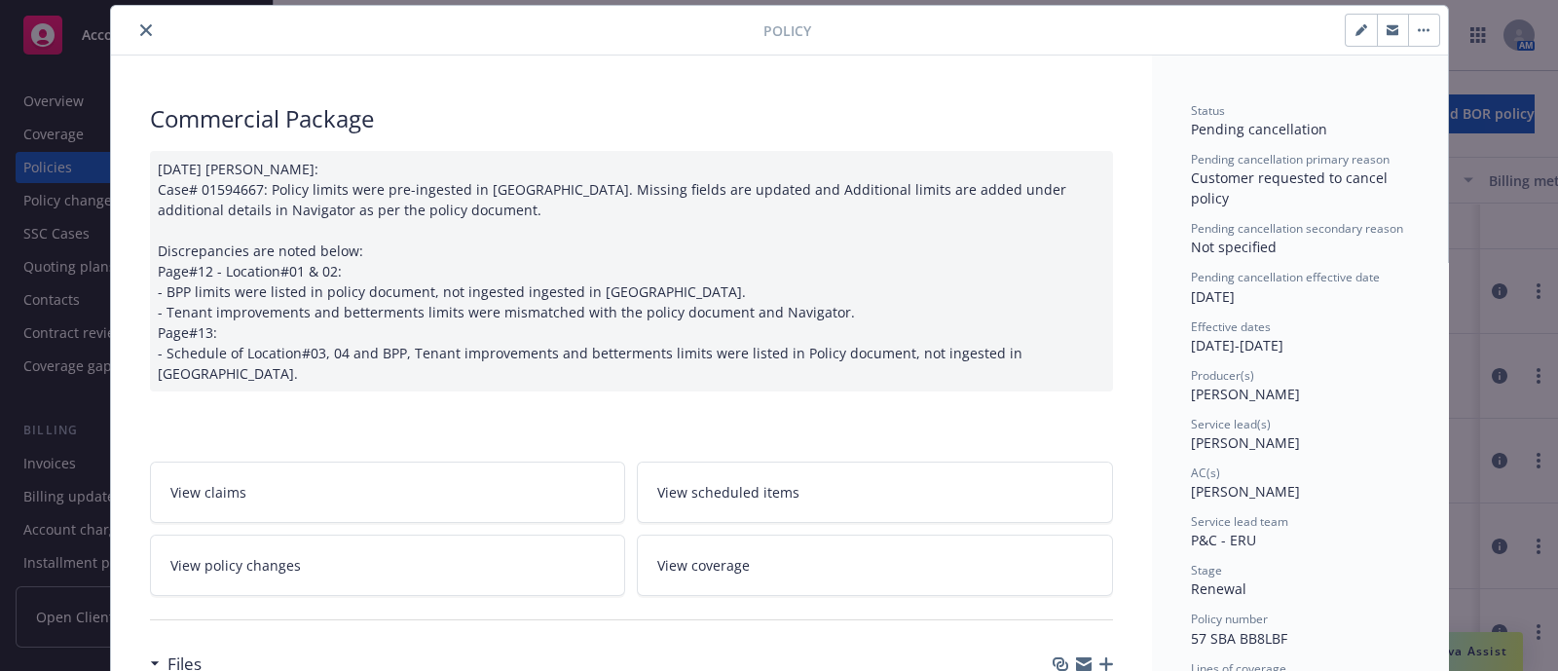
click at [1354, 19] on button "button" at bounding box center [1361, 30] width 31 height 31
select select "RENEWAL"
select select "other"
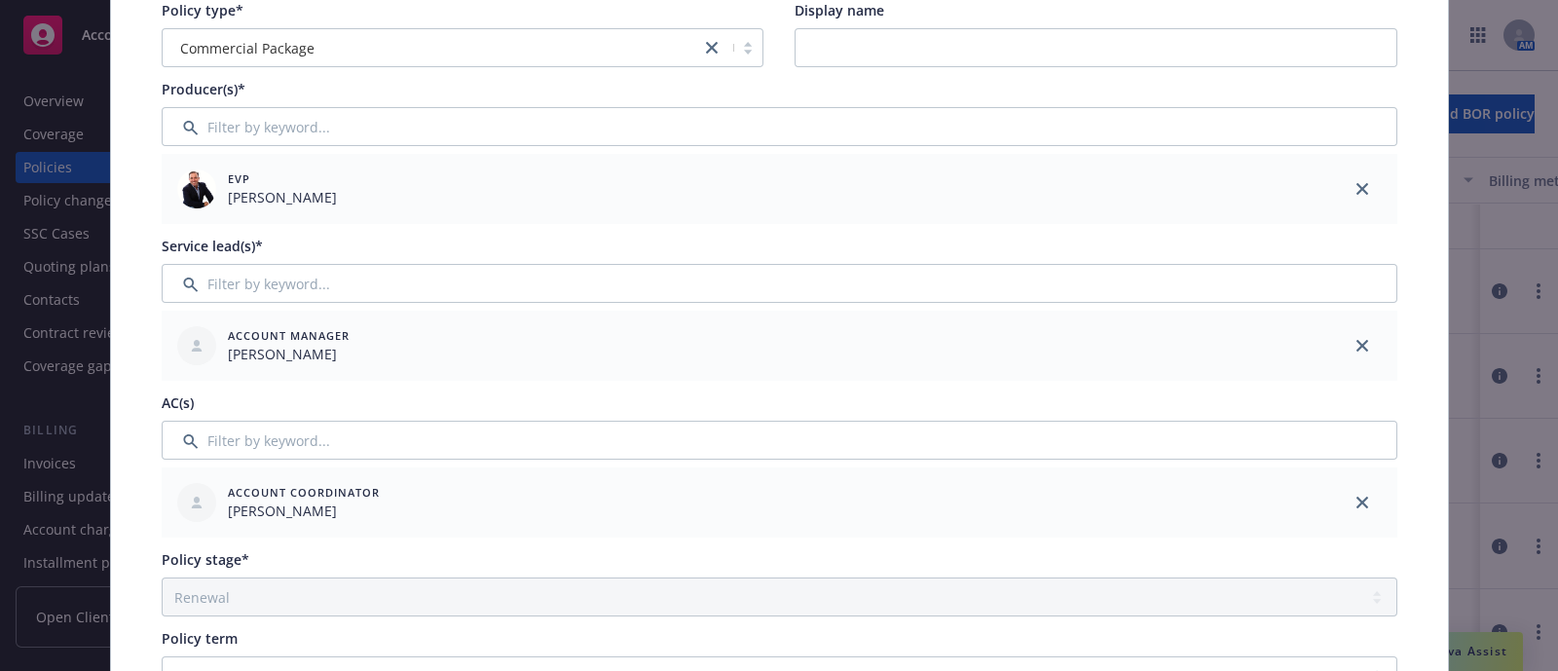
scroll to position [0, 0]
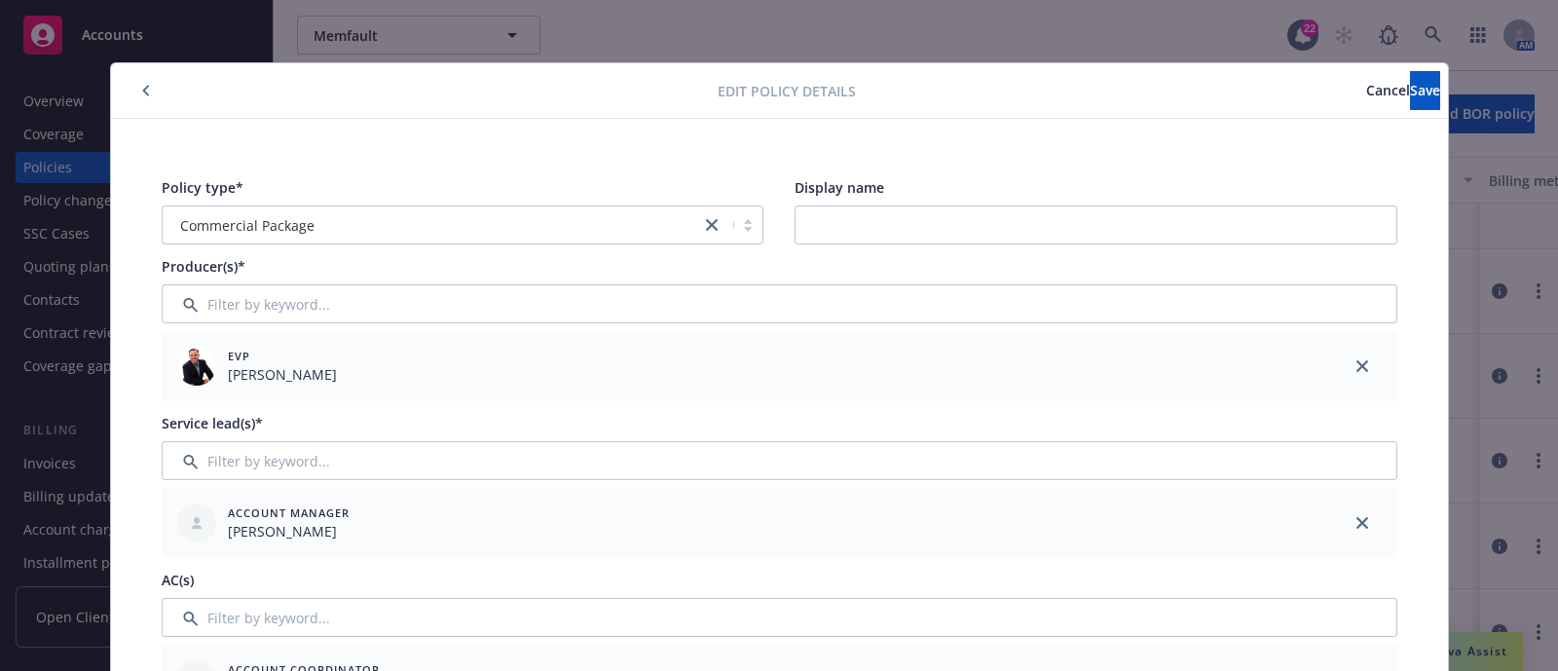
click at [1366, 83] on button "Cancel" at bounding box center [1388, 90] width 44 height 39
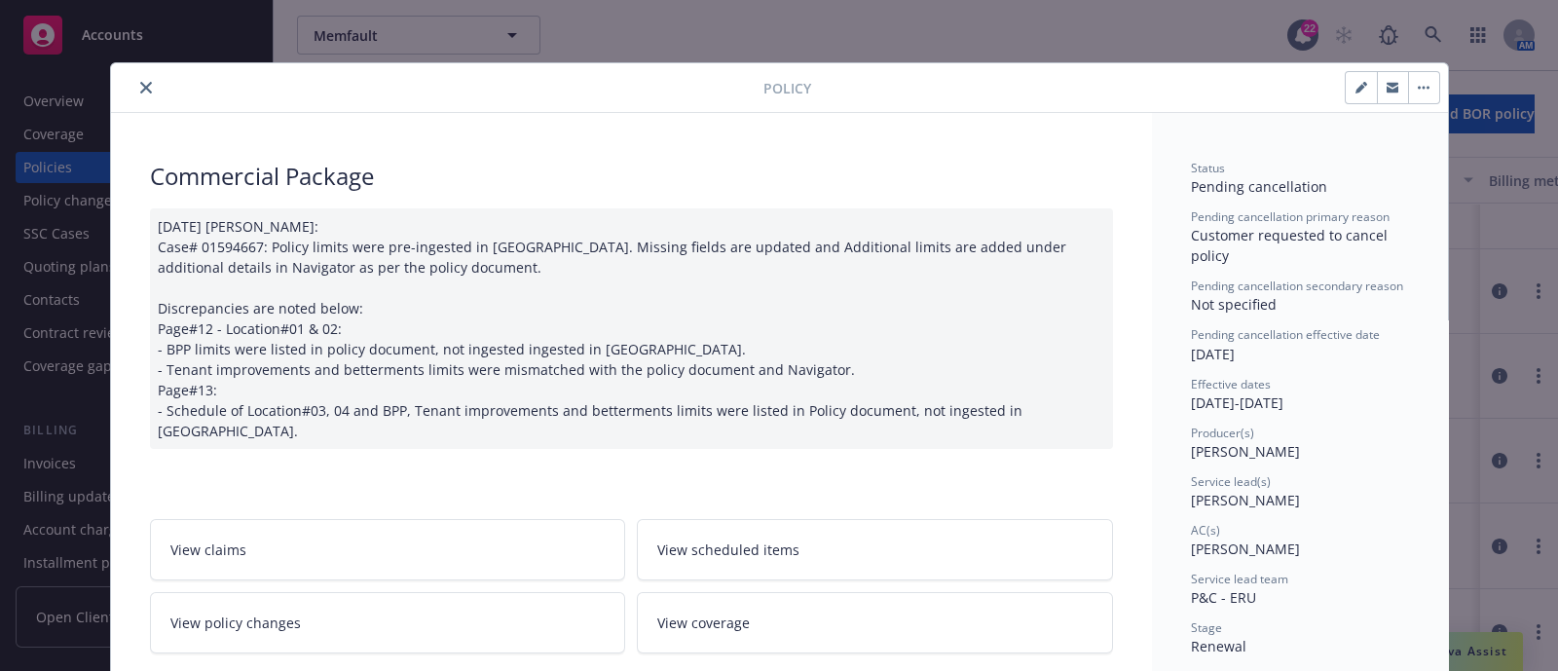
click at [1423, 80] on button "button" at bounding box center [1423, 87] width 31 height 31
click at [1119, 21] on div "Policy Manage lines of coverage Renew with incumbent End policy Set prior polic…" at bounding box center [779, 335] width 1558 height 671
click at [1119, 21] on div "Policy Commercial Package [DATE] [PERSON_NAME]: Case# 01594667: Policy limits w…" at bounding box center [779, 335] width 1558 height 671
click at [134, 89] on button "close" at bounding box center [145, 87] width 23 height 23
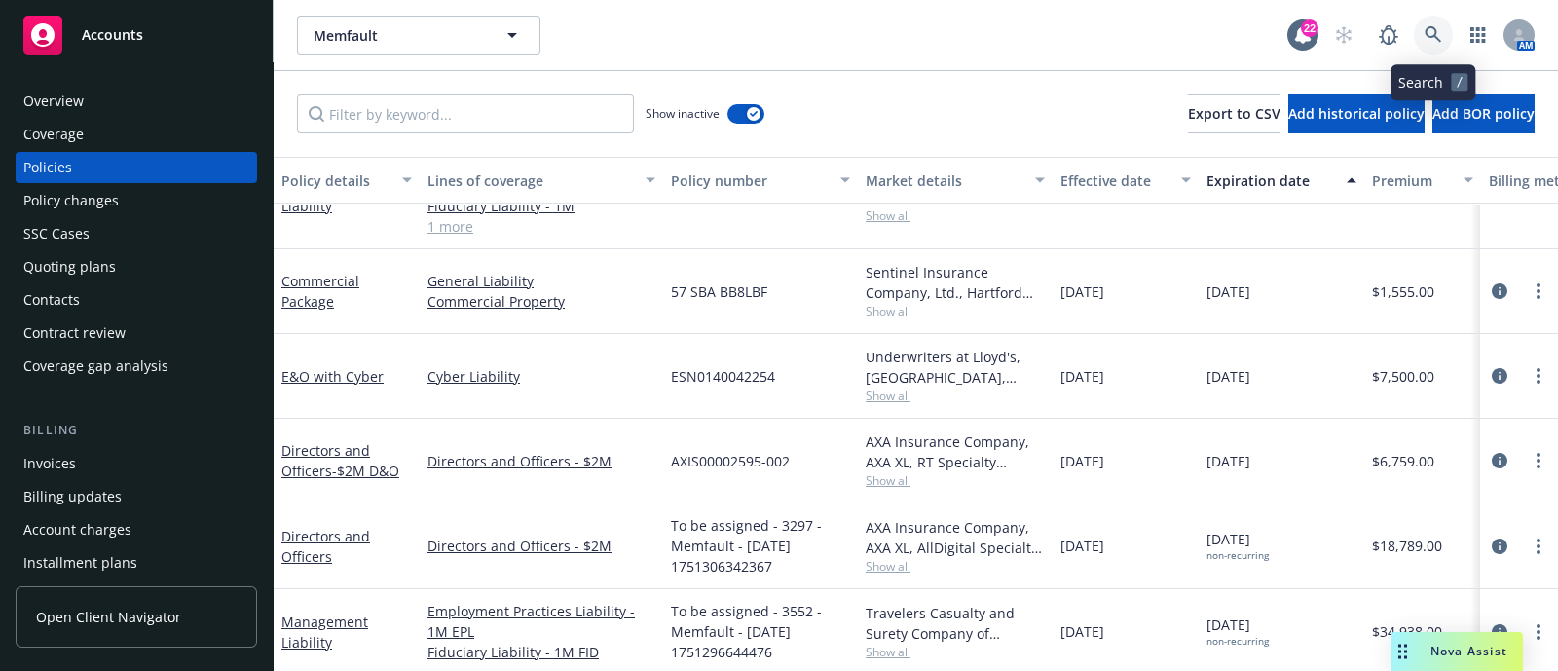
click at [1441, 30] on icon at bounding box center [1434, 35] width 18 height 18
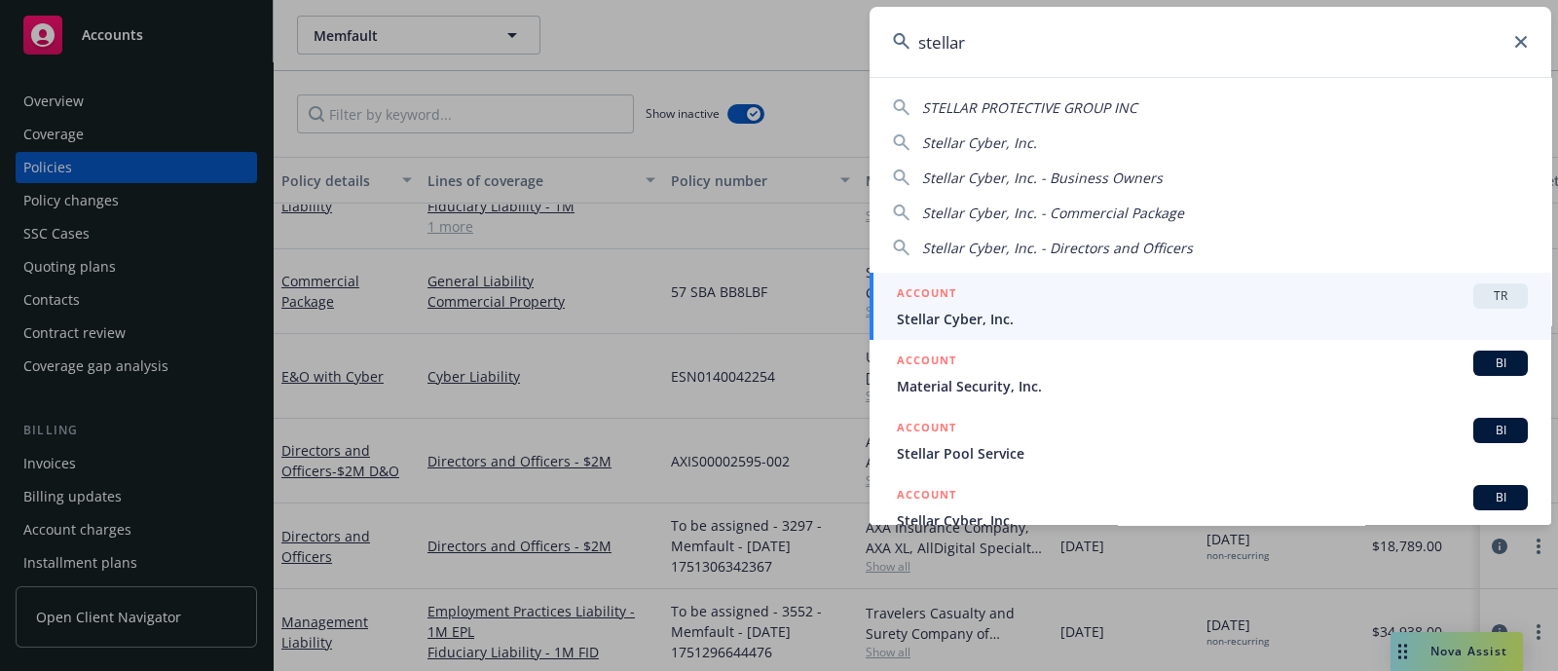
type input "stellar"
click at [908, 309] on span "Stellar Cyber, Inc." at bounding box center [1212, 319] width 631 height 20
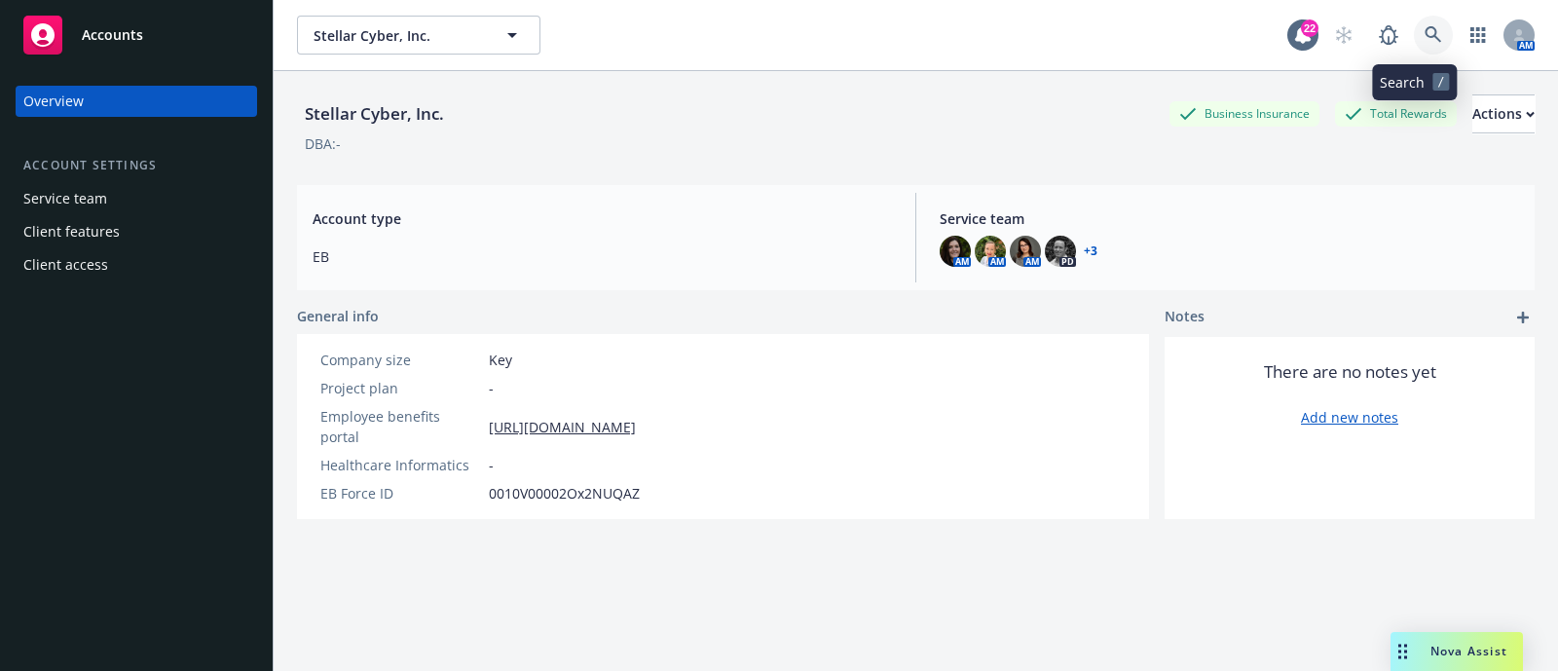
click at [1425, 29] on icon at bounding box center [1433, 34] width 17 height 17
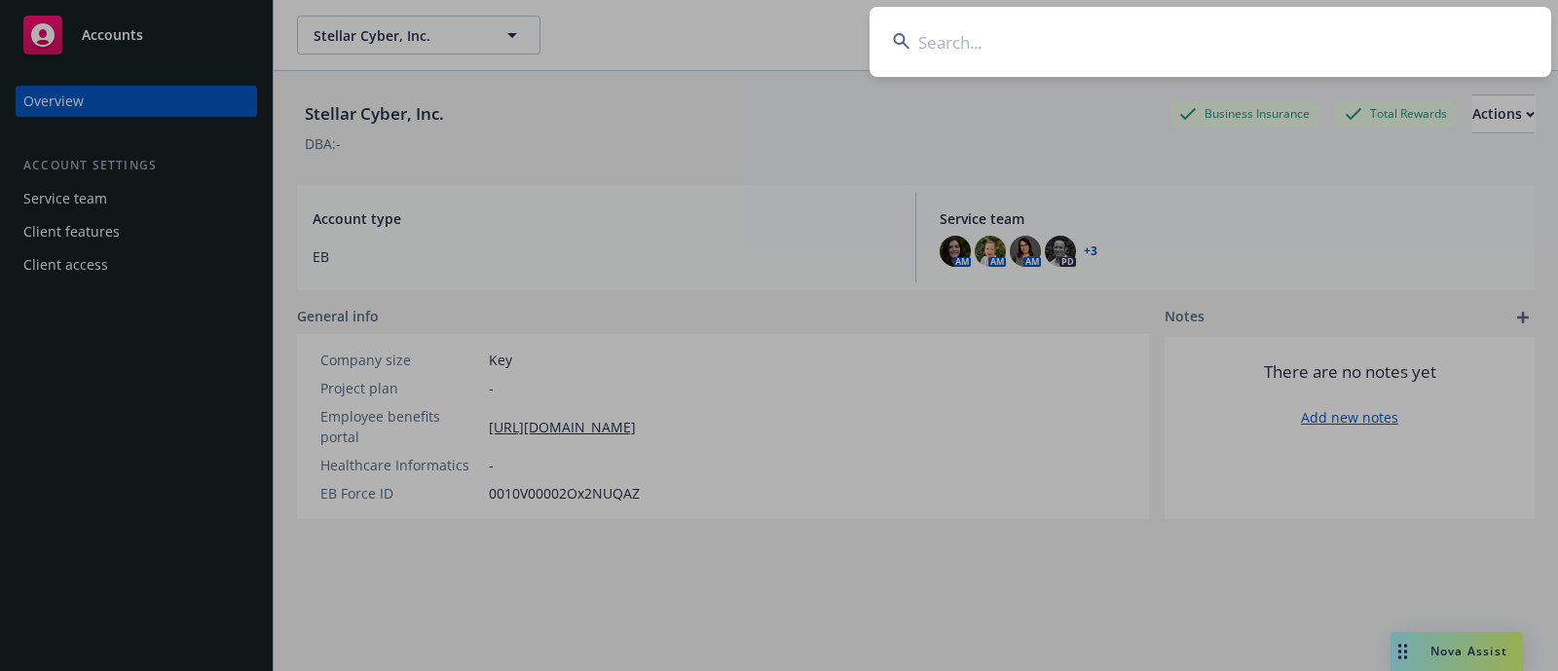
click at [1185, 48] on input at bounding box center [1211, 42] width 682 height 70
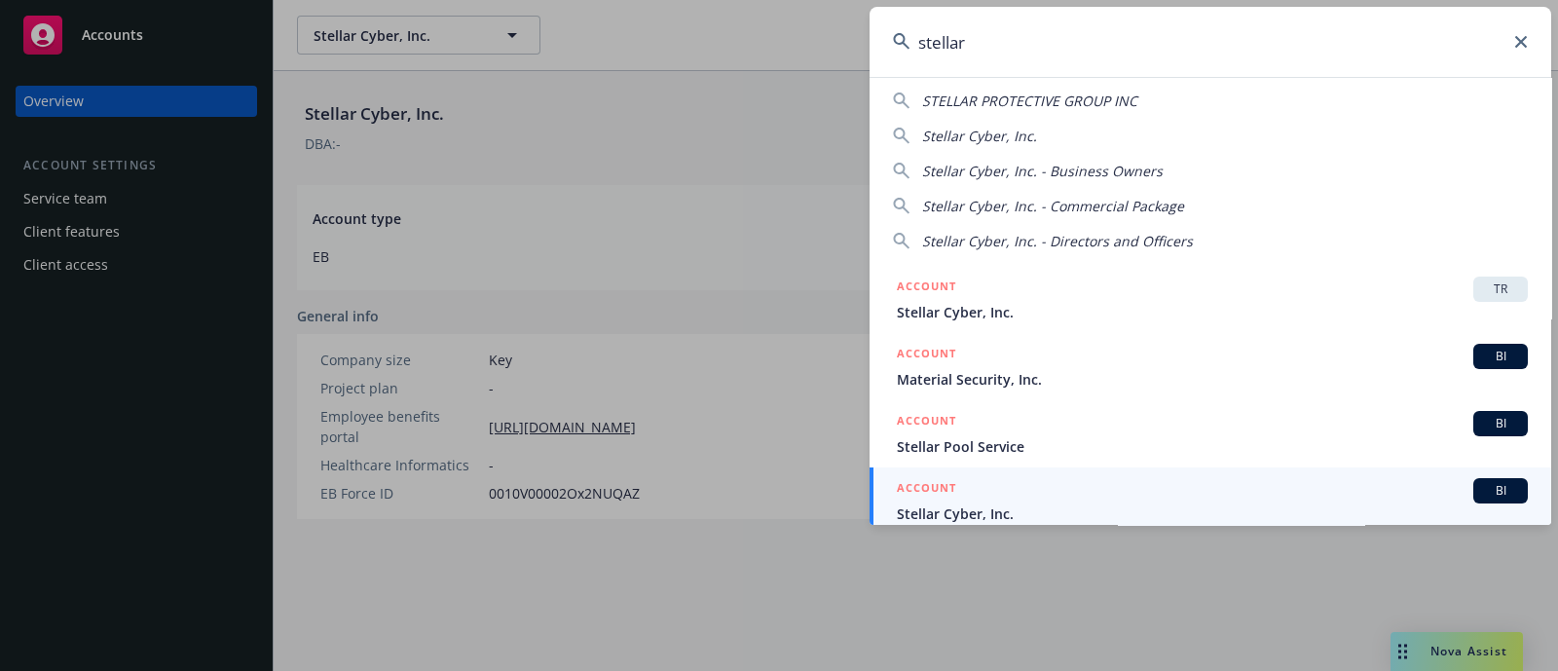
scroll to position [16, 0]
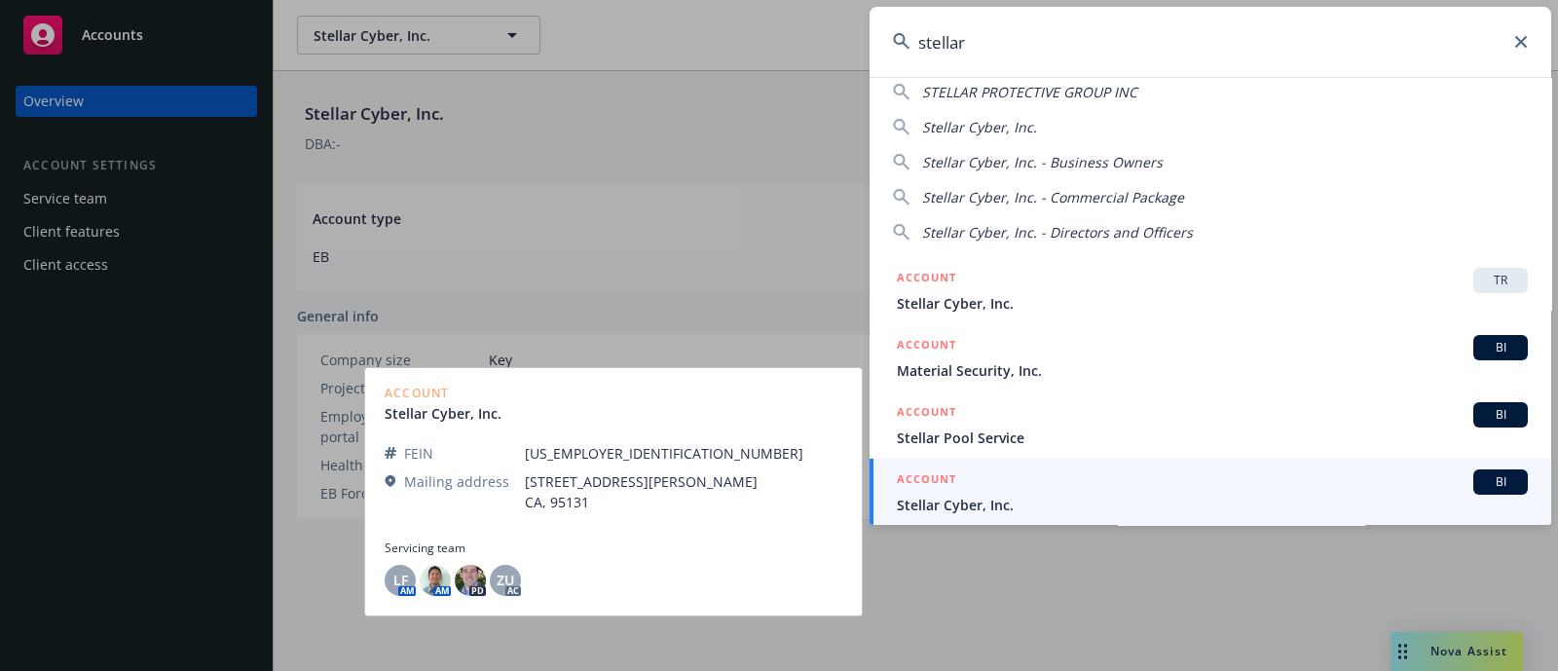
type input "stellar"
click at [1046, 489] on div "ACCOUNT BI" at bounding box center [1212, 481] width 631 height 25
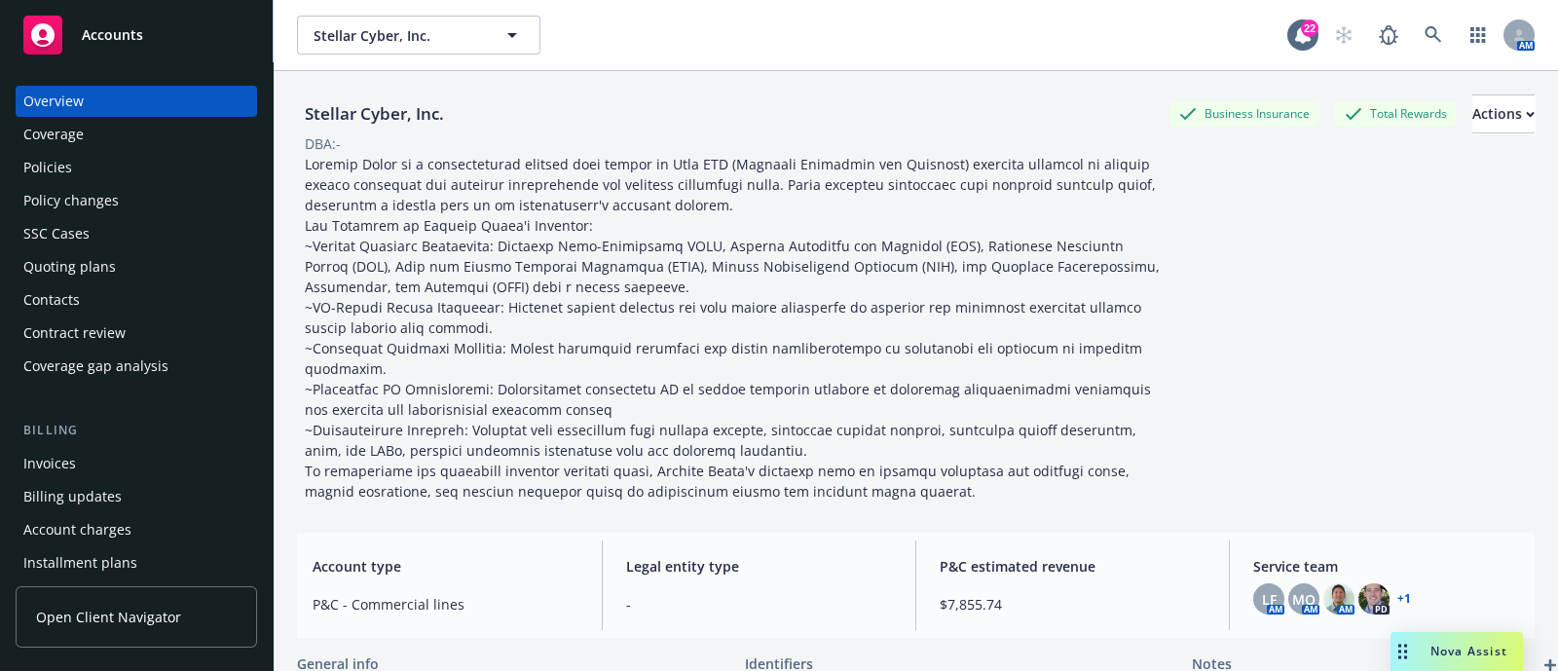
click at [56, 203] on div "Policy changes" at bounding box center [70, 200] width 95 height 31
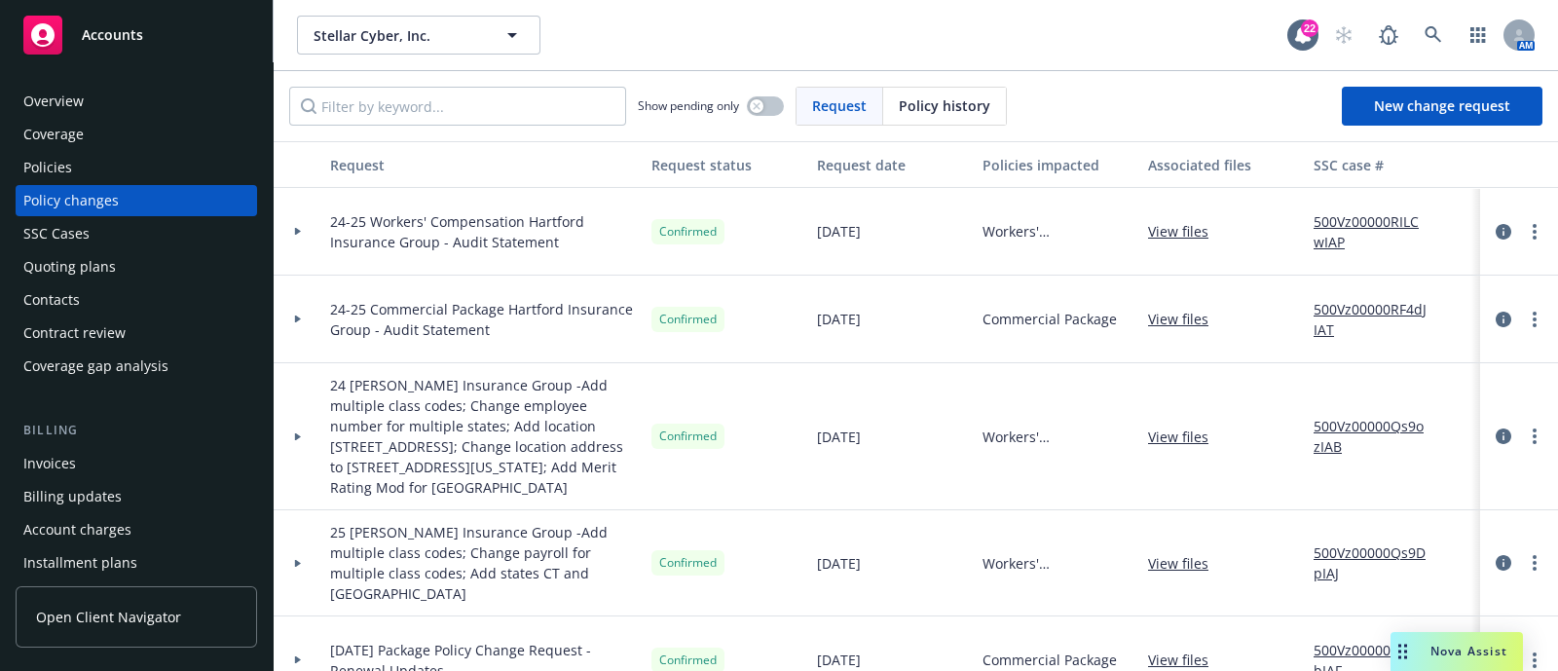
scroll to position [294, 0]
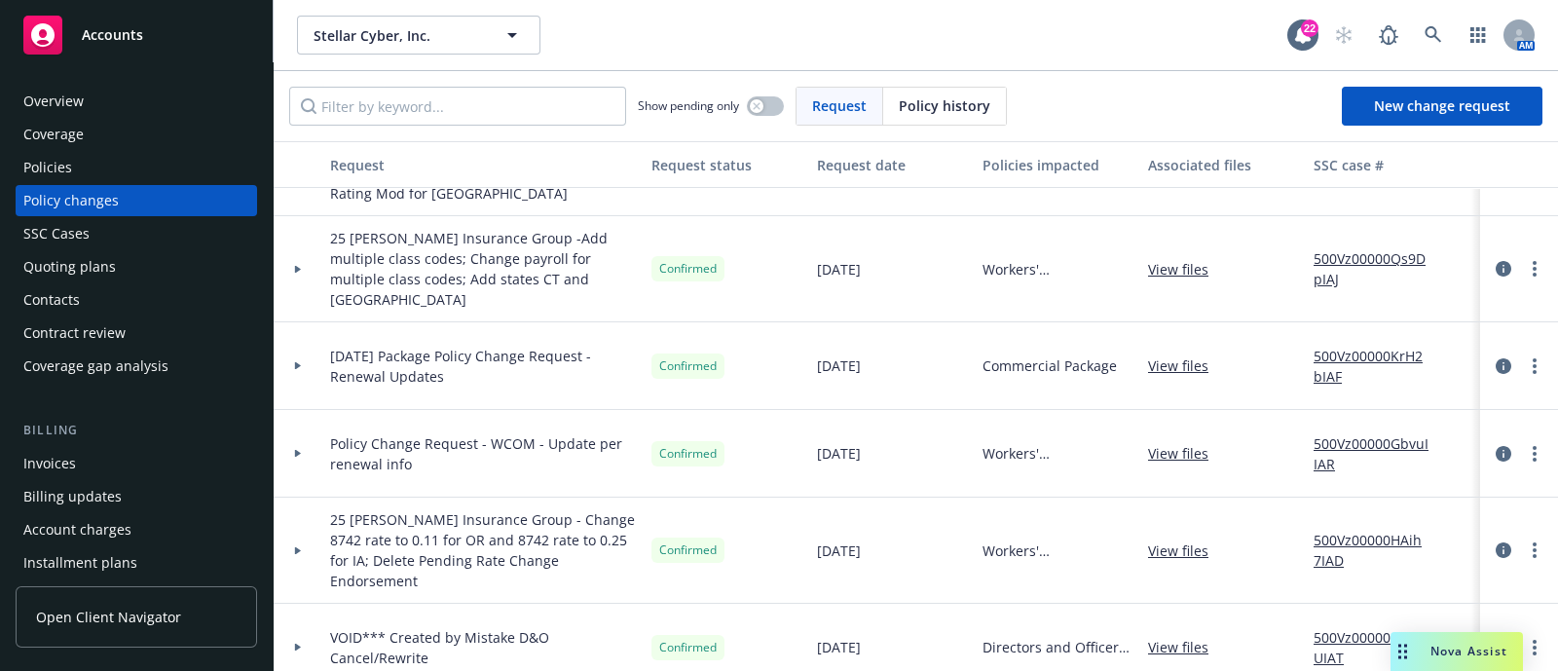
click at [492, 455] on div "Policy Change Request - WCOM - Update per renewal info" at bounding box center [482, 454] width 321 height 88
click at [306, 440] on div at bounding box center [298, 454] width 49 height 88
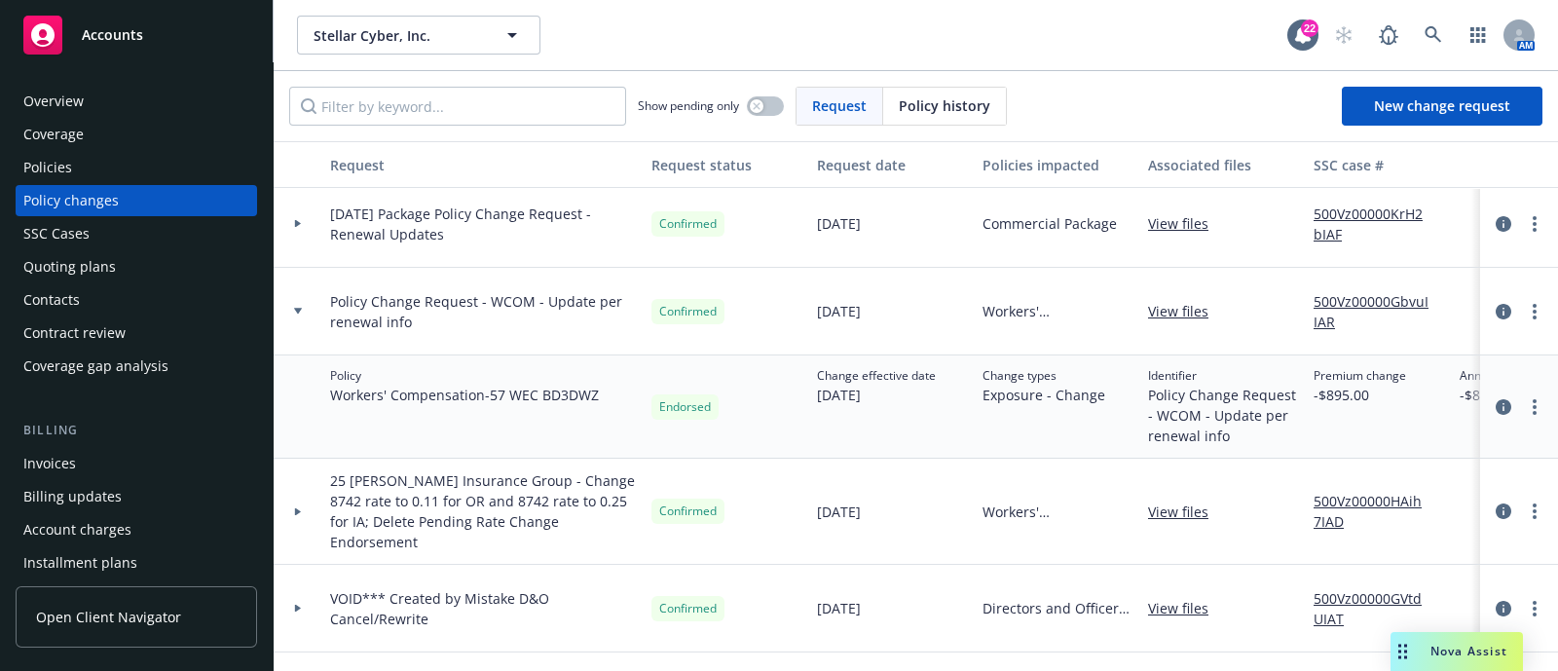
scroll to position [377, 215]
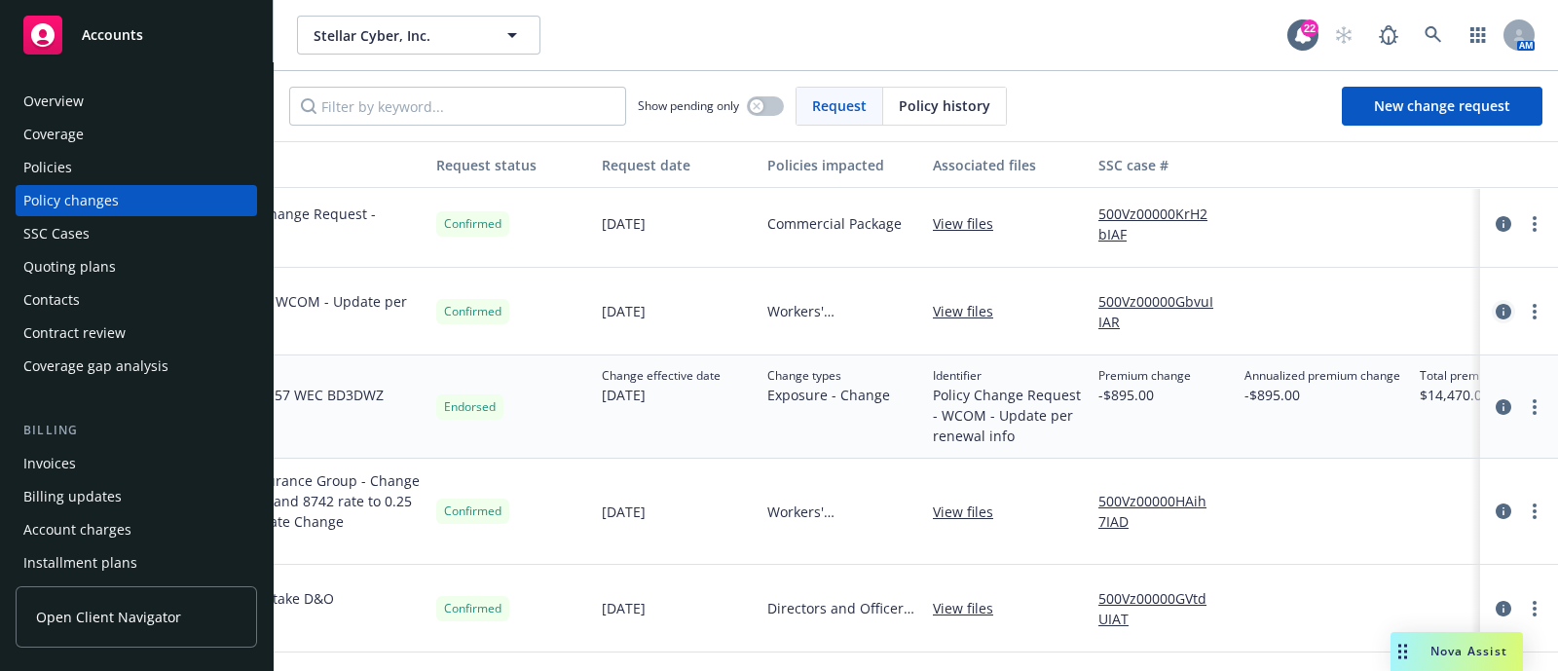
click at [1492, 300] on link "circleInformation" at bounding box center [1503, 311] width 23 height 23
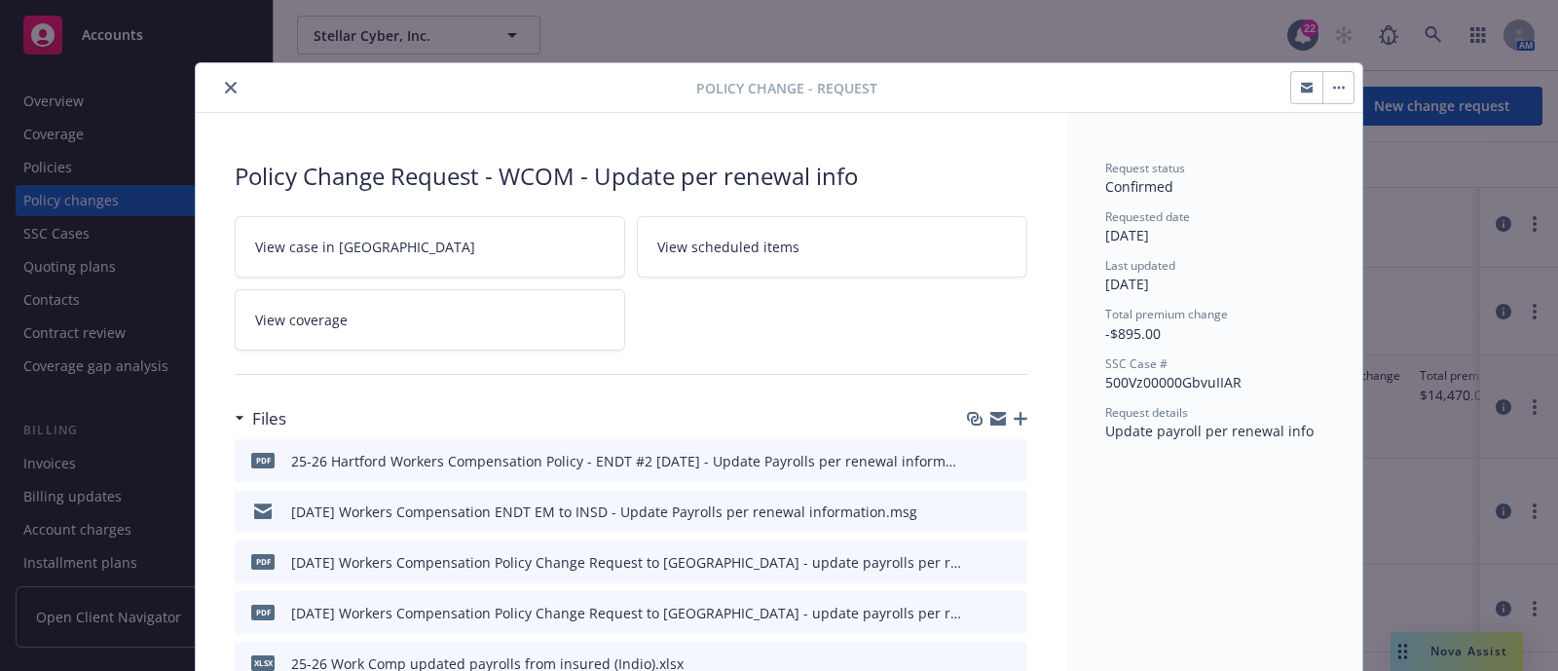
scroll to position [57, 0]
